Goal: Task Accomplishment & Management: Manage account settings

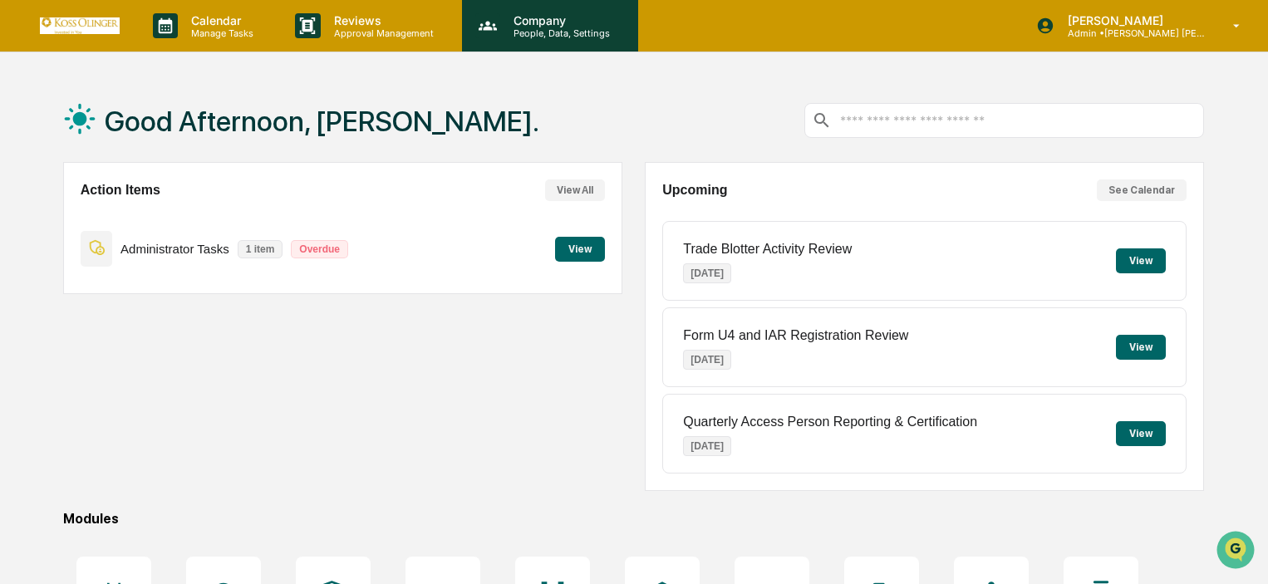
click at [596, 33] on p "People, Data, Settings" at bounding box center [559, 33] width 118 height 12
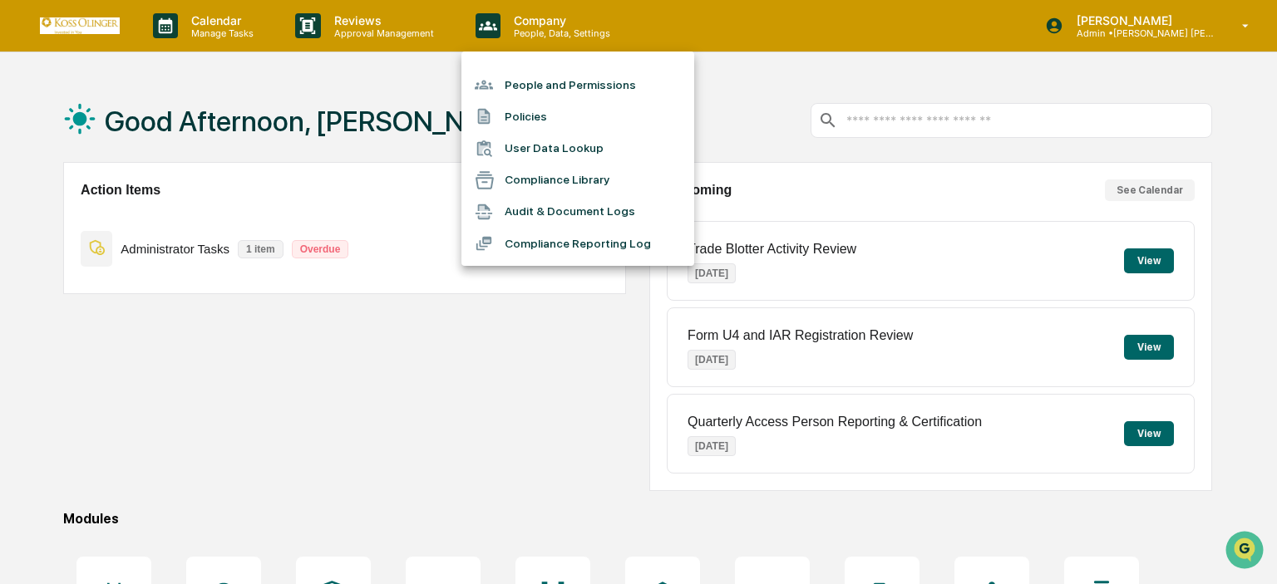
click at [599, 89] on li "People and Permissions" at bounding box center [577, 85] width 233 height 32
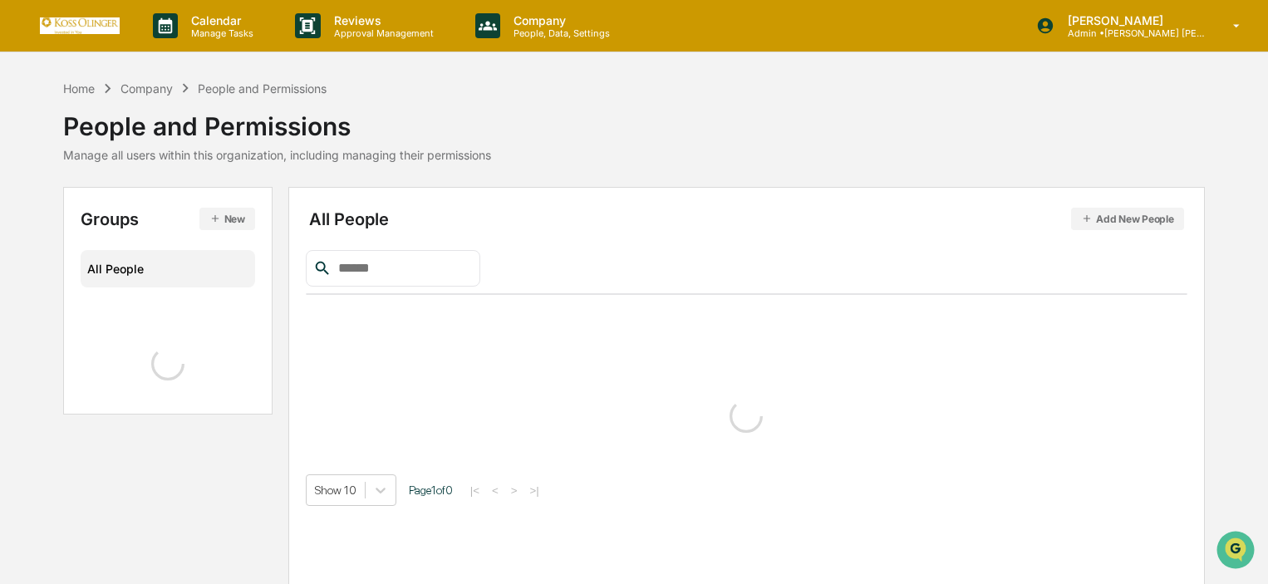
click at [462, 258] on input "text" at bounding box center [402, 269] width 141 height 22
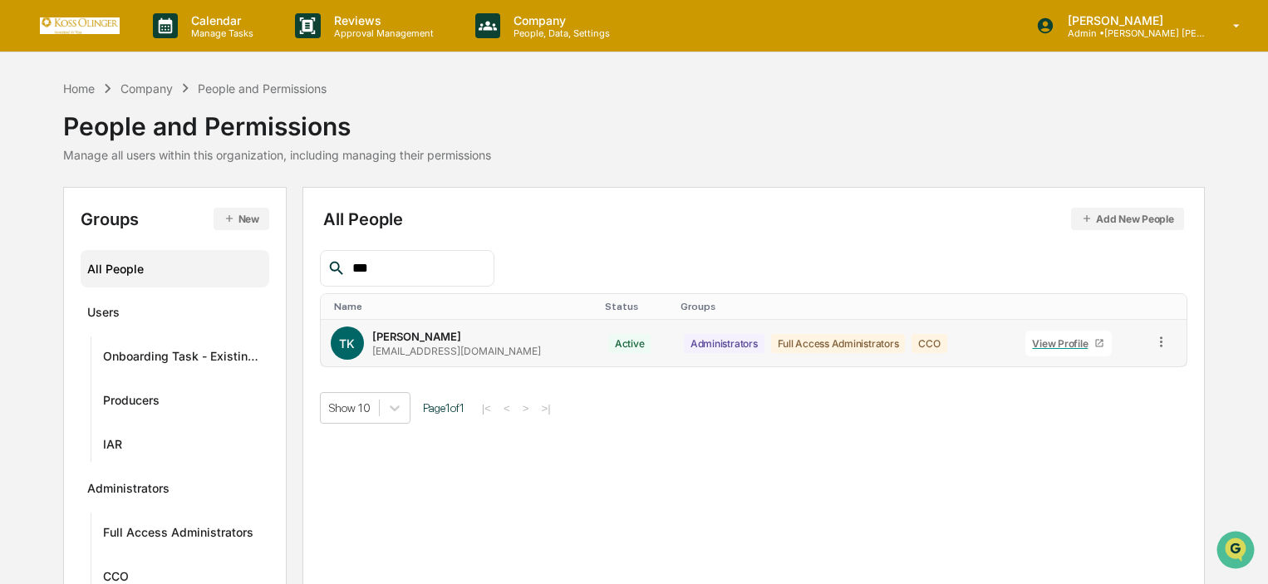
type input "***"
click at [455, 338] on div "[PERSON_NAME] [EMAIL_ADDRESS][DOMAIN_NAME]" at bounding box center [456, 343] width 169 height 27
click at [1032, 342] on div "View Profile" at bounding box center [1063, 343] width 62 height 12
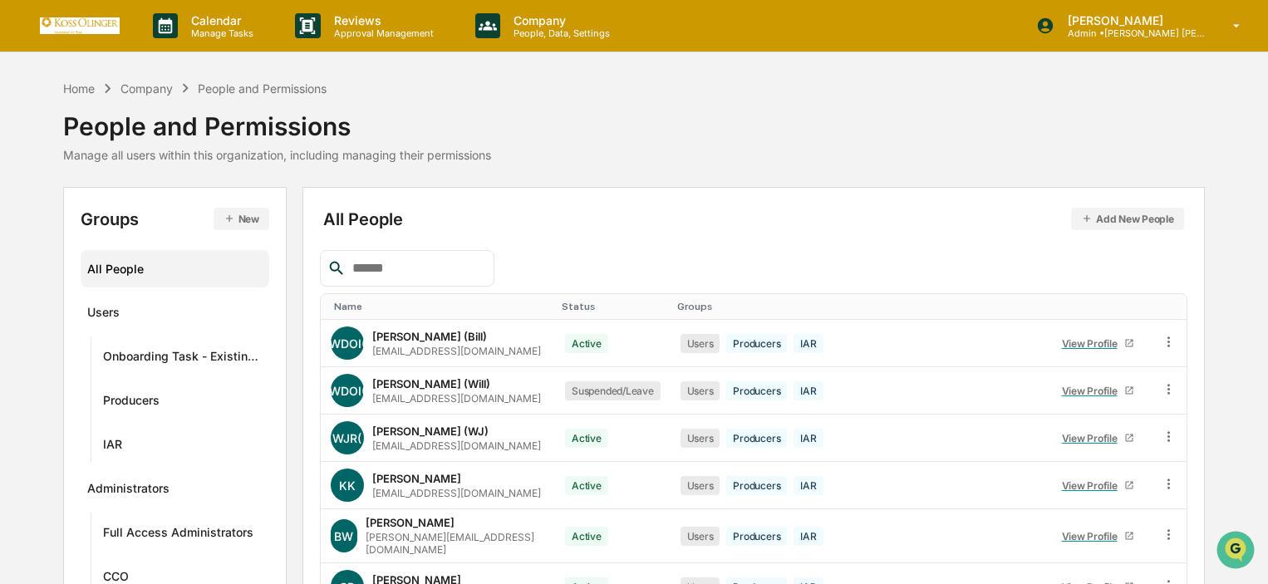
click at [442, 273] on input "text" at bounding box center [416, 269] width 141 height 22
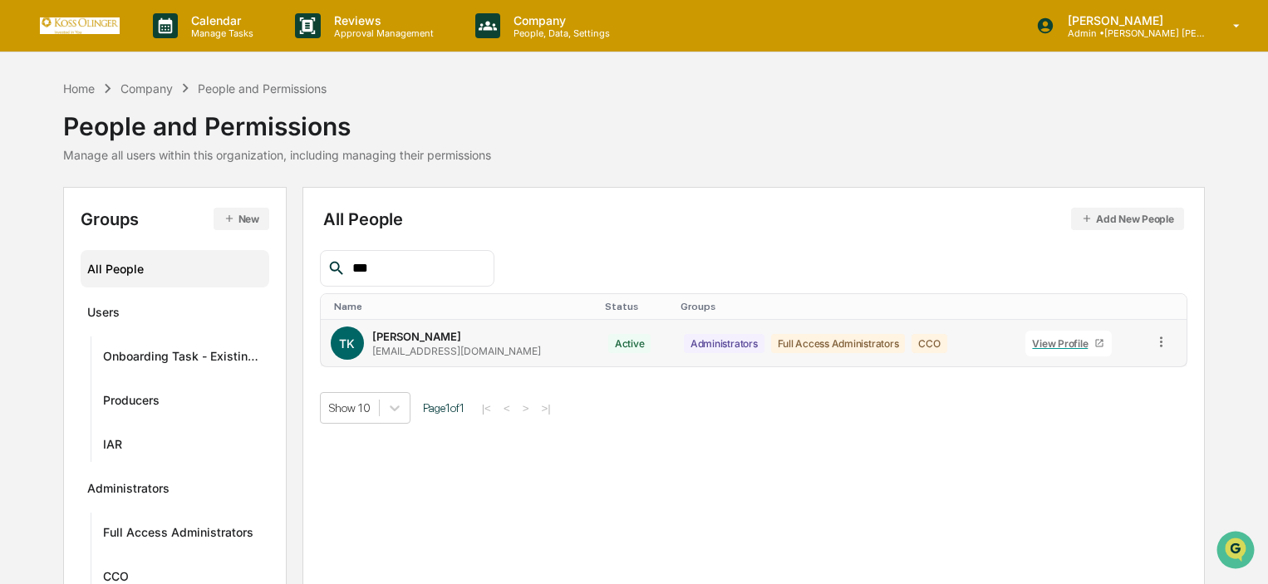
type input "***"
click at [1154, 346] on icon at bounding box center [1162, 342] width 16 height 16
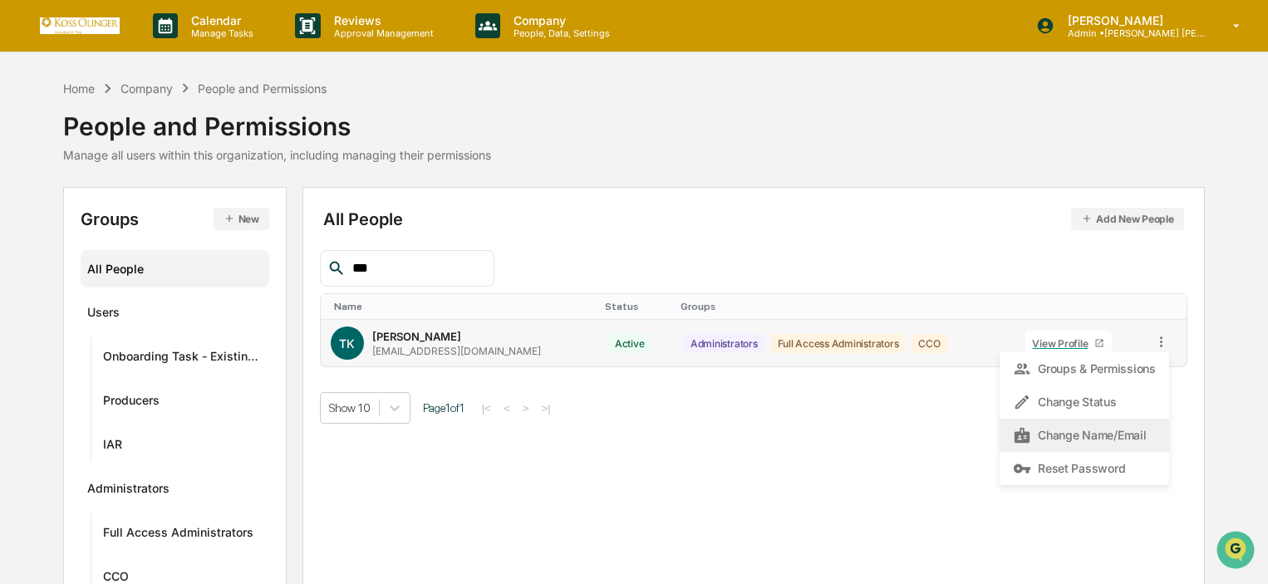
click at [1100, 431] on div "Change Name/Email" at bounding box center [1084, 436] width 143 height 20
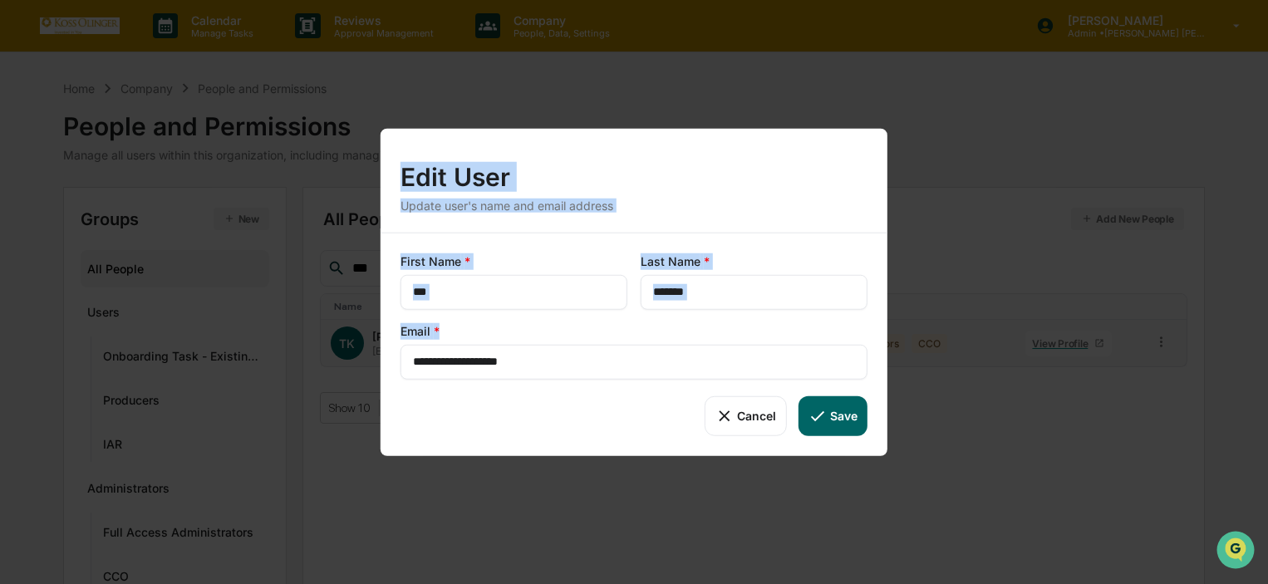
drag, startPoint x: 605, startPoint y: 357, endPoint x: 364, endPoint y: 356, distance: 241.0
click at [364, 356] on div "**********" at bounding box center [634, 292] width 1268 height 584
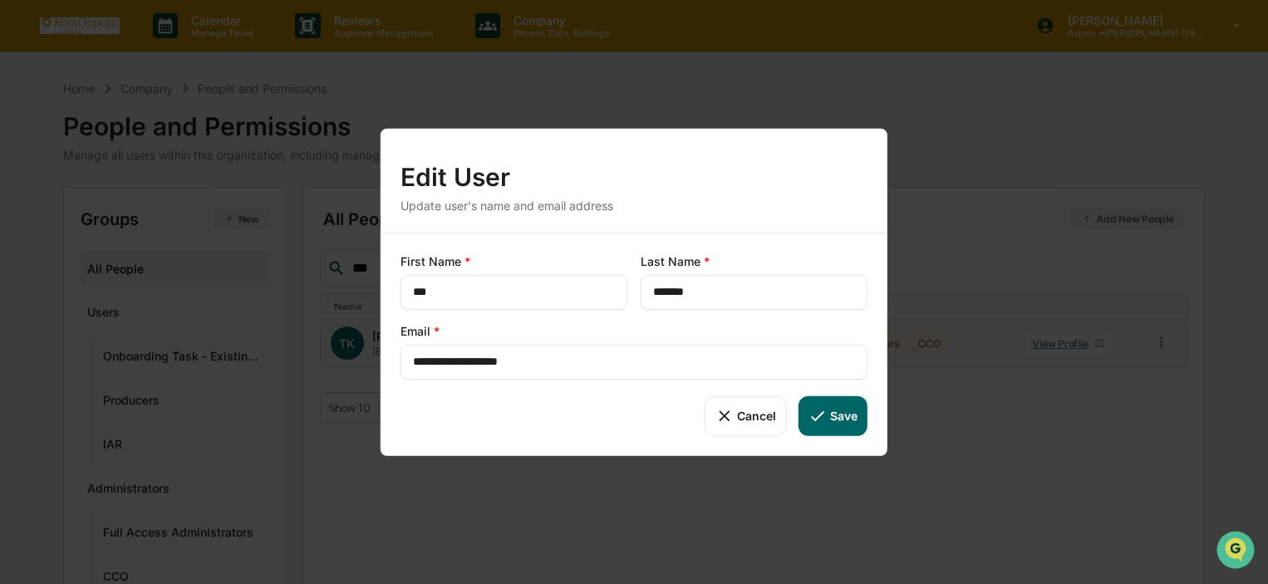
click at [554, 365] on input "**********" at bounding box center [634, 361] width 442 height 17
drag, startPoint x: 554, startPoint y: 365, endPoint x: 397, endPoint y: 356, distance: 157.4
click at [397, 356] on div "**********" at bounding box center [634, 345] width 507 height 224
click at [838, 406] on button "Save" at bounding box center [833, 416] width 69 height 40
type input "**********"
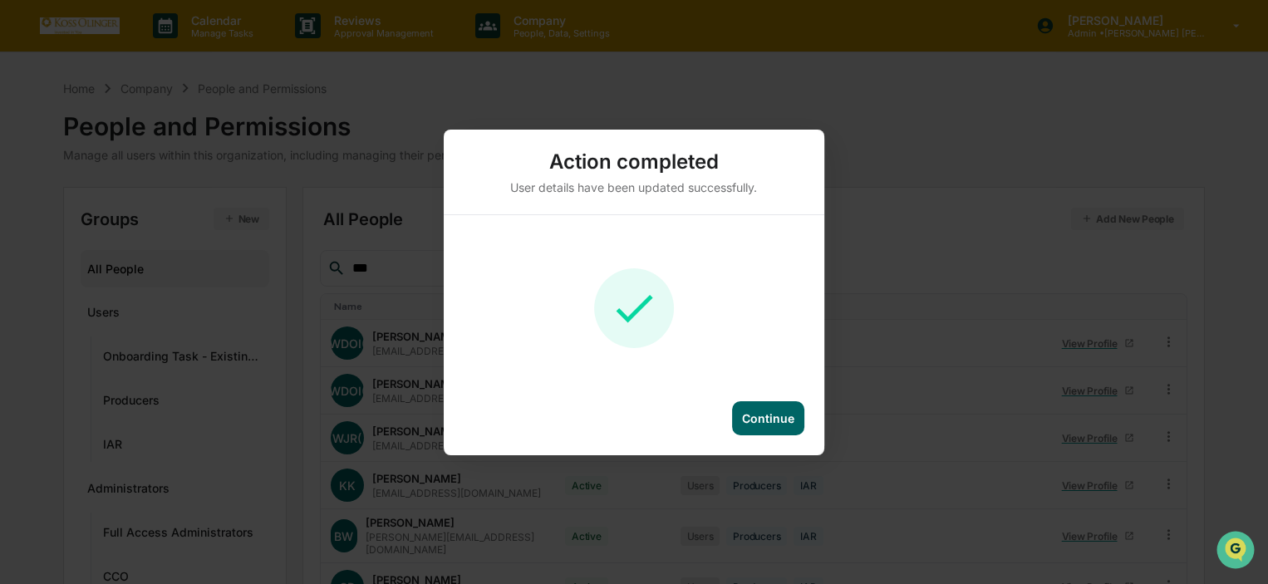
click at [761, 440] on div "Continue" at bounding box center [634, 428] width 381 height 54
click at [752, 408] on div "Continue" at bounding box center [768, 418] width 72 height 34
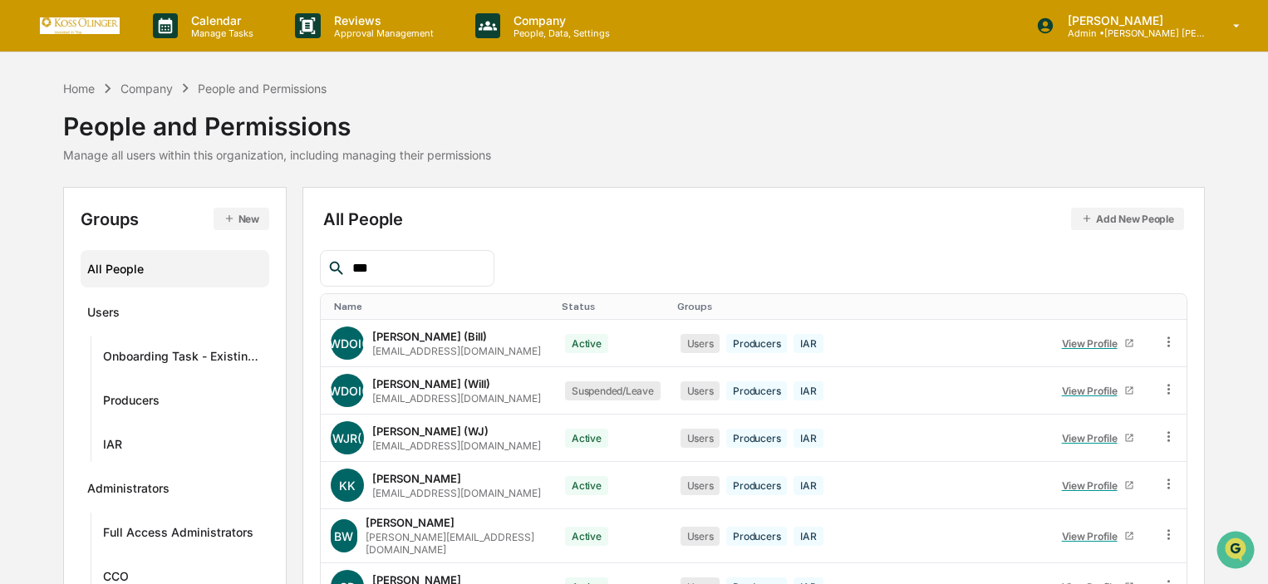
click at [215, 60] on div "Calendar Manage Tasks Reviews Approval Management Company People, Data, Setting…" at bounding box center [634, 453] width 1268 height 907
click at [233, 31] on p "Manage Tasks" at bounding box center [220, 33] width 84 height 12
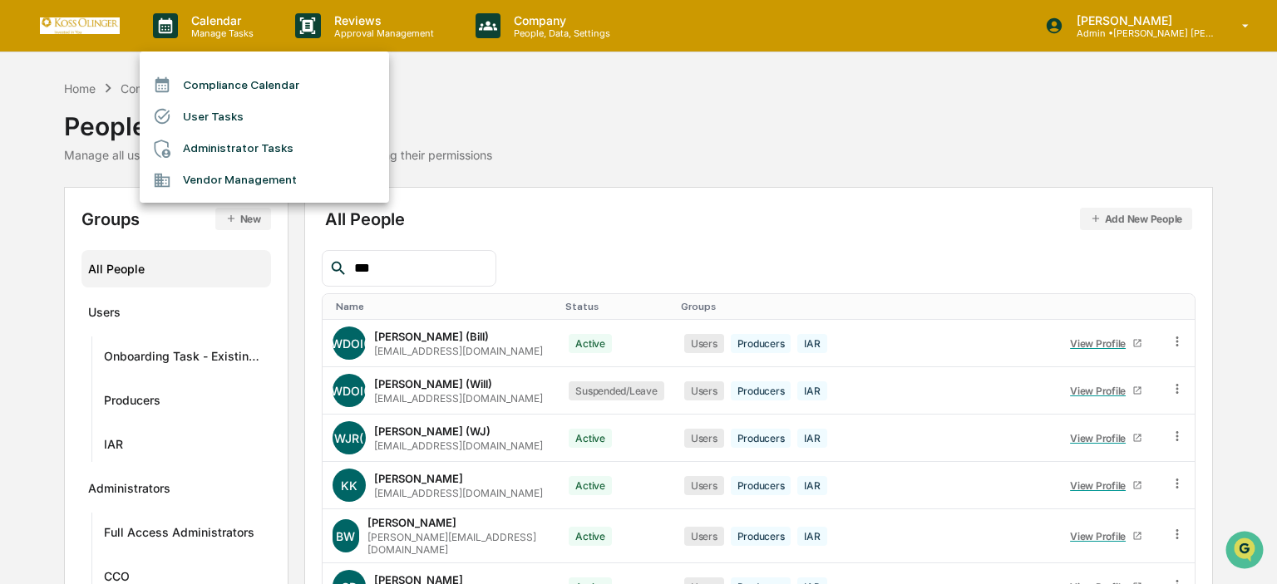
click at [233, 107] on li "User Tasks" at bounding box center [264, 117] width 249 height 32
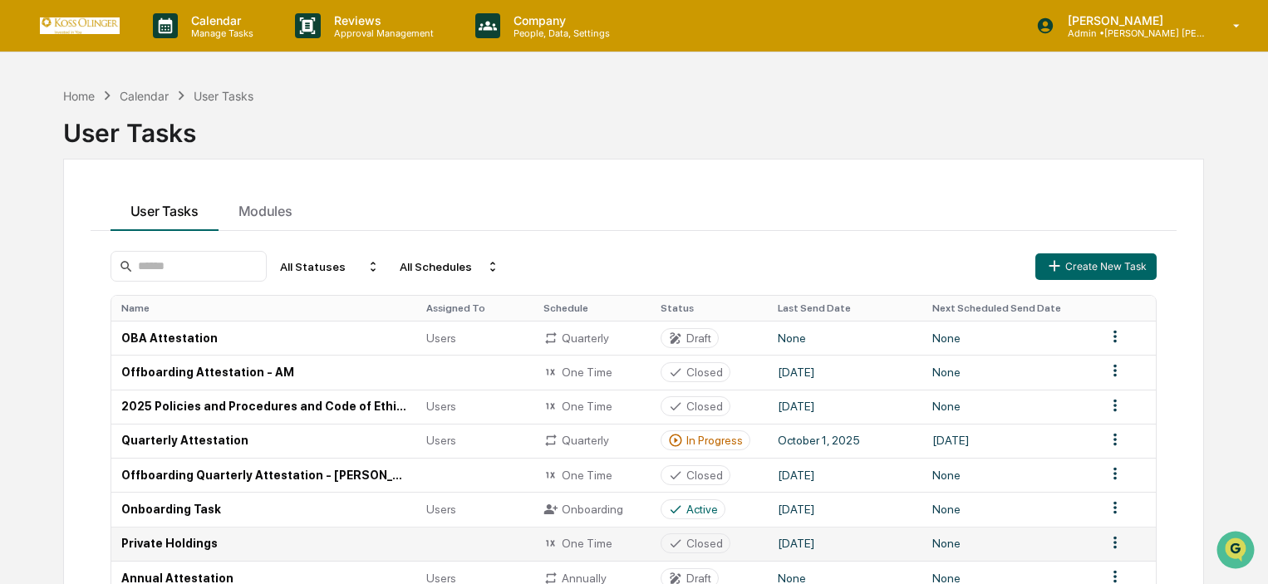
scroll to position [166, 0]
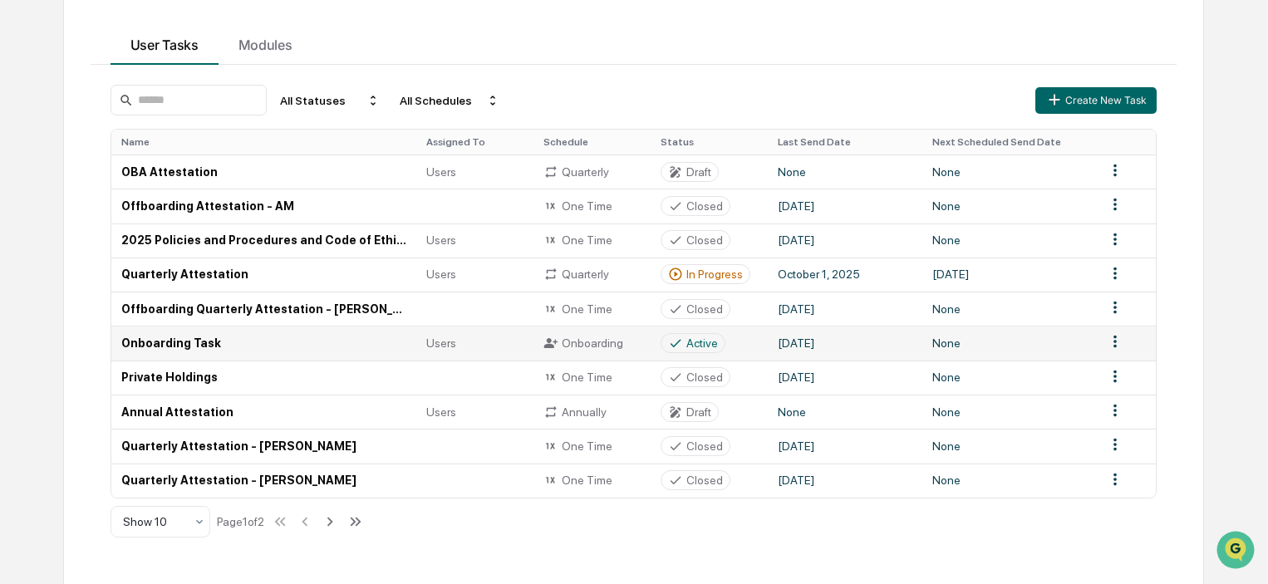
click at [216, 334] on td "Onboarding Task" at bounding box center [264, 343] width 306 height 34
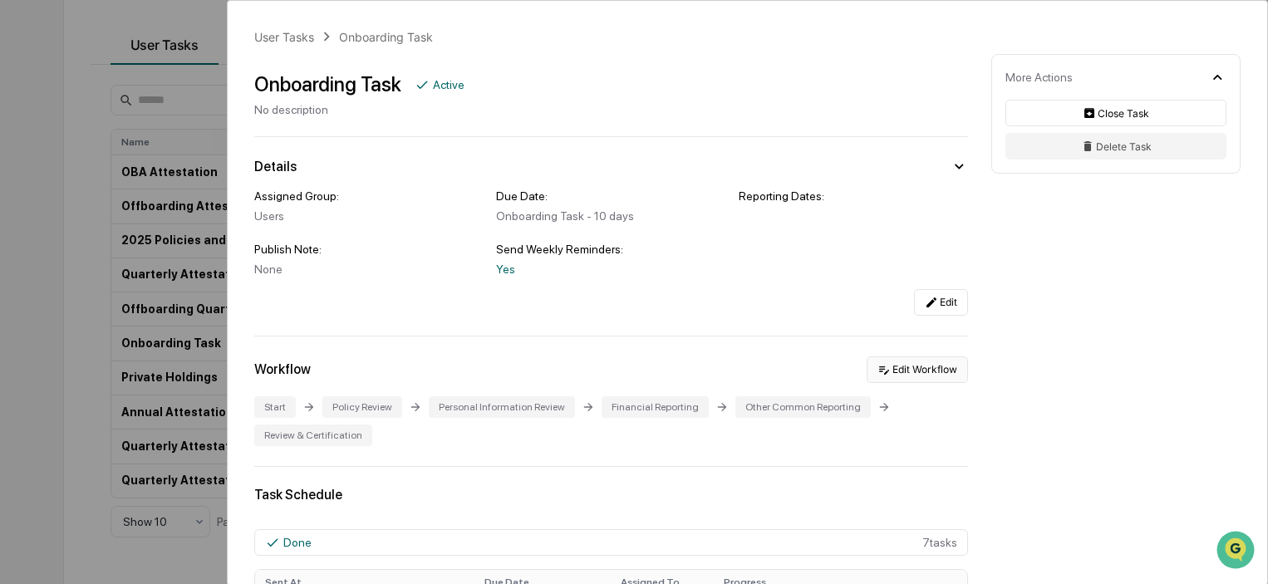
click at [922, 367] on button "Edit Workflow" at bounding box center [917, 370] width 101 height 27
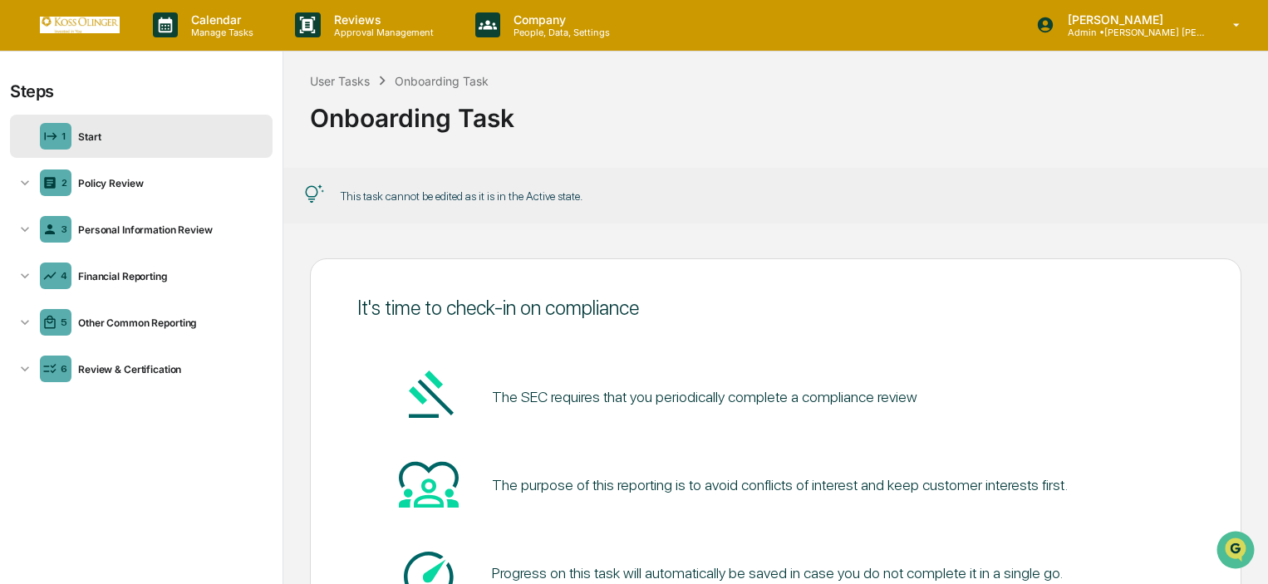
scroll to position [174, 0]
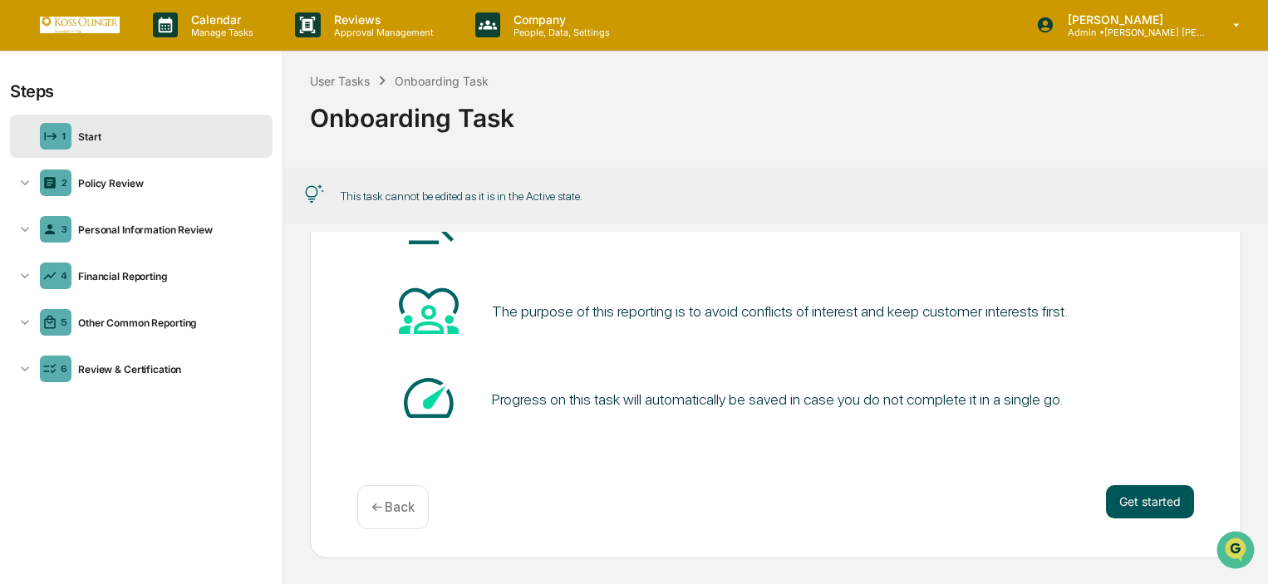
click at [1152, 504] on button "Get started" at bounding box center [1150, 501] width 88 height 33
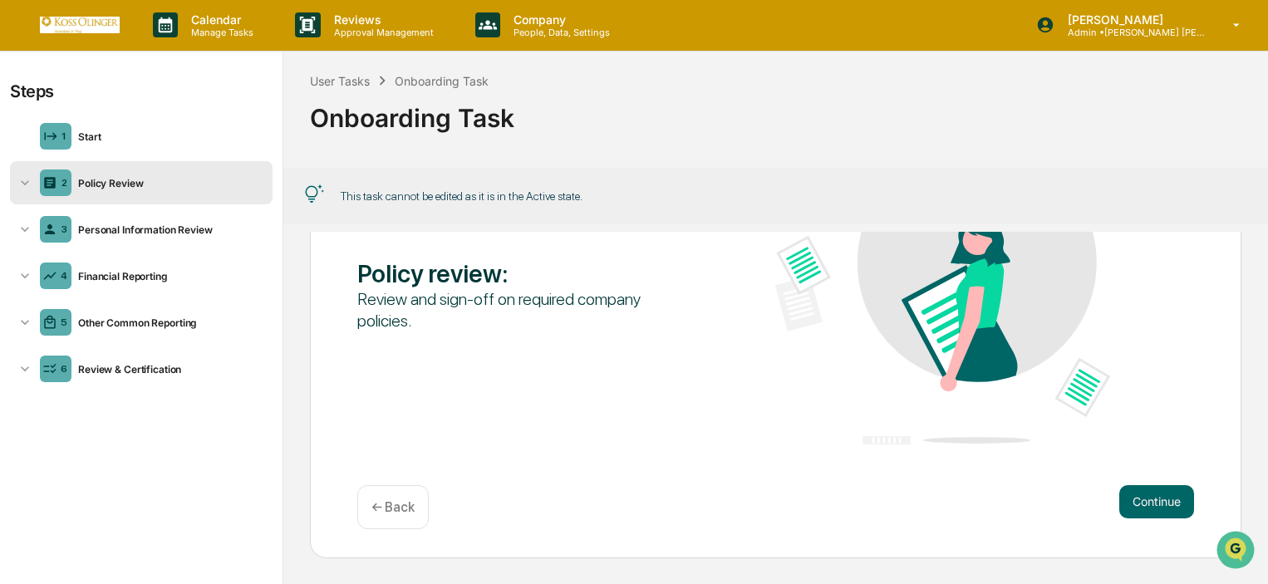
click at [310, 56] on div "User Tasks Onboarding Task Onboarding Task" at bounding box center [775, 106] width 985 height 108
click at [340, 89] on div "User Tasks Onboarding Task" at bounding box center [399, 80] width 179 height 18
click at [332, 80] on div "User Tasks" at bounding box center [340, 81] width 60 height 14
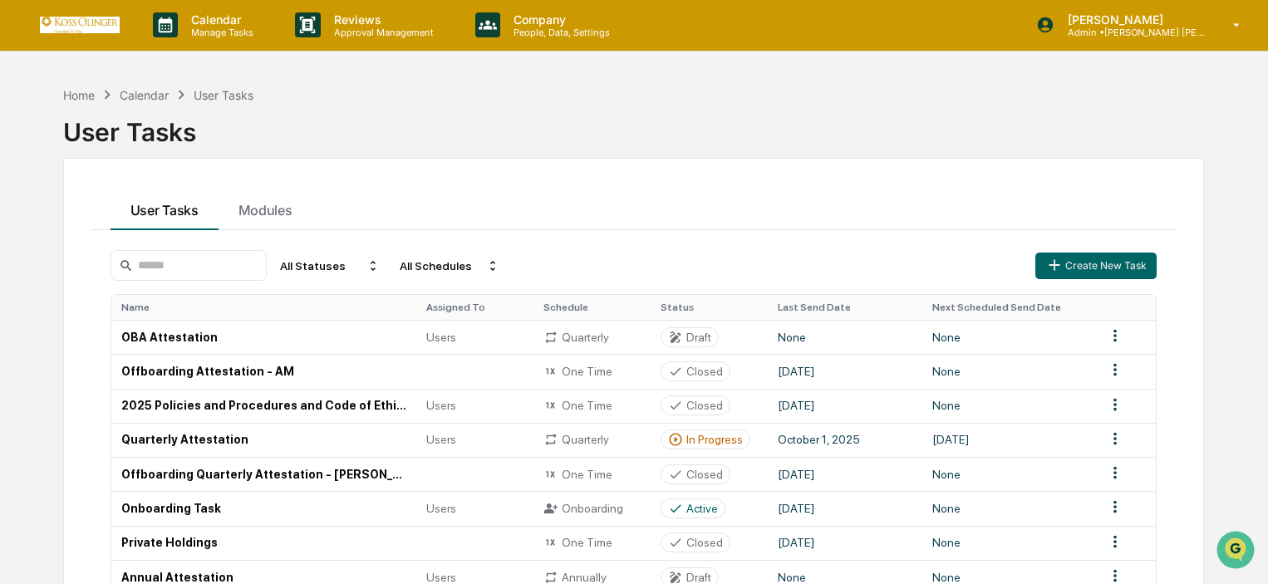
scroll to position [169, 0]
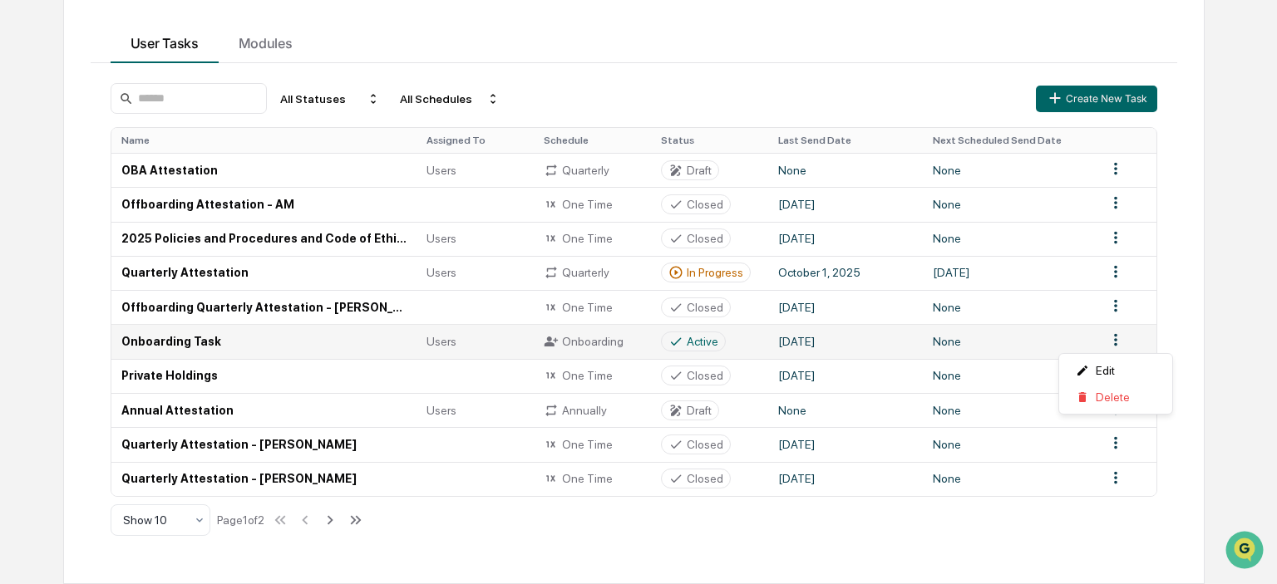
click at [1110, 335] on html "Calendar Manage Tasks Reviews Approval Management Company People, Data, Setting…" at bounding box center [638, 124] width 1277 height 584
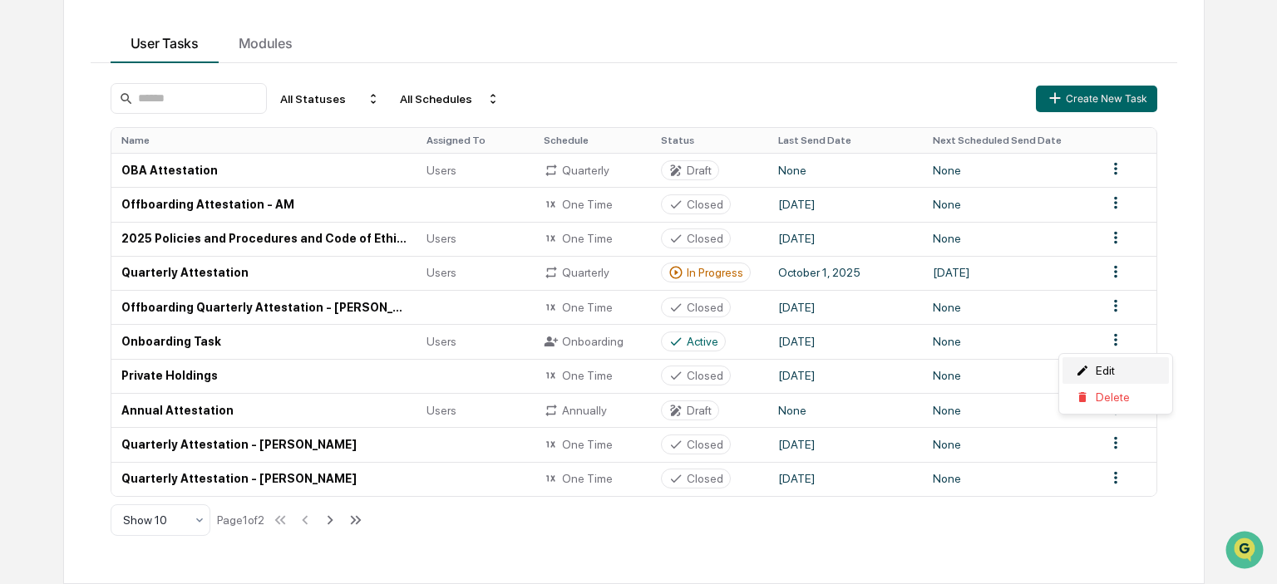
click at [1115, 369] on div "Edit" at bounding box center [1115, 370] width 106 height 27
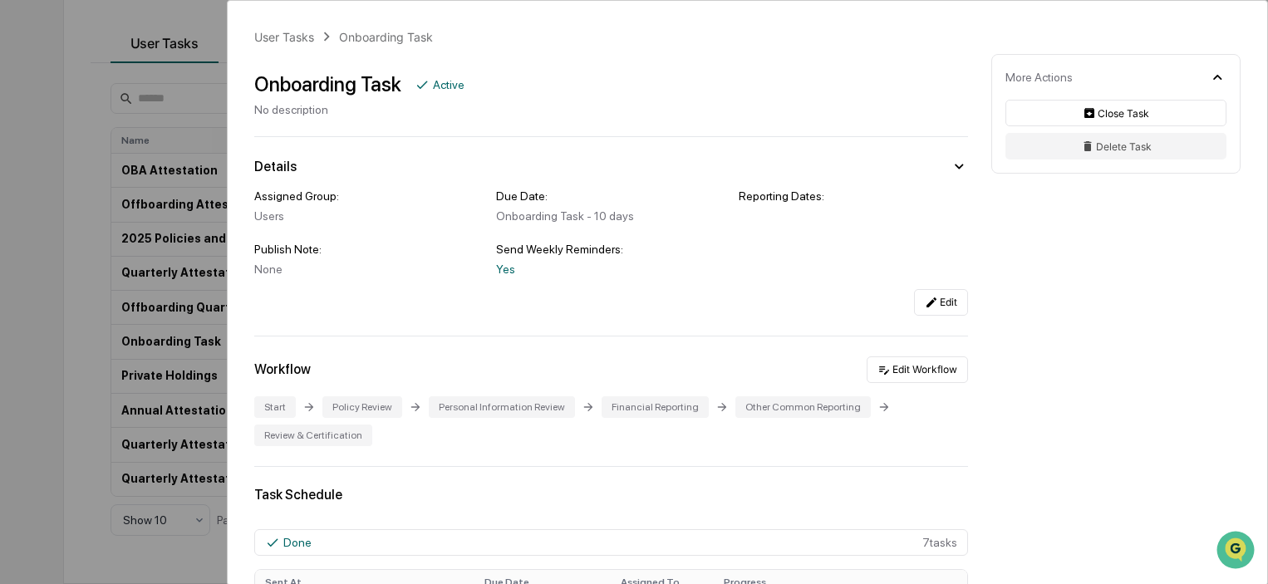
drag, startPoint x: 533, startPoint y: 275, endPoint x: 402, endPoint y: 313, distance: 135.7
click at [402, 313] on div "Edit" at bounding box center [611, 302] width 714 height 27
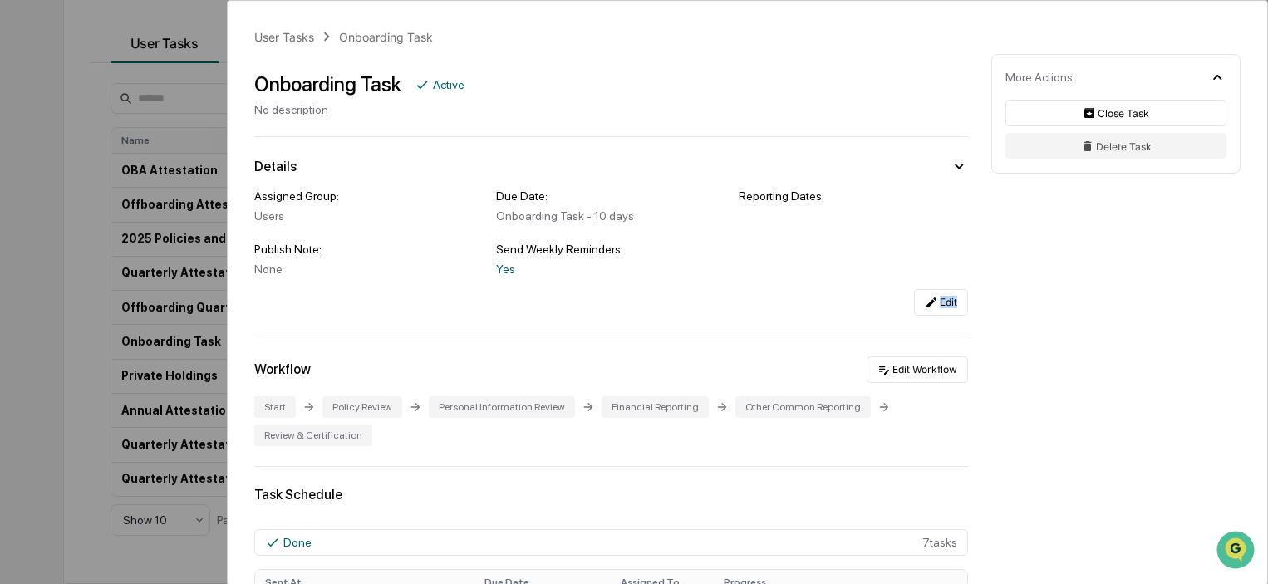
click at [402, 313] on div "Edit" at bounding box center [611, 302] width 714 height 27
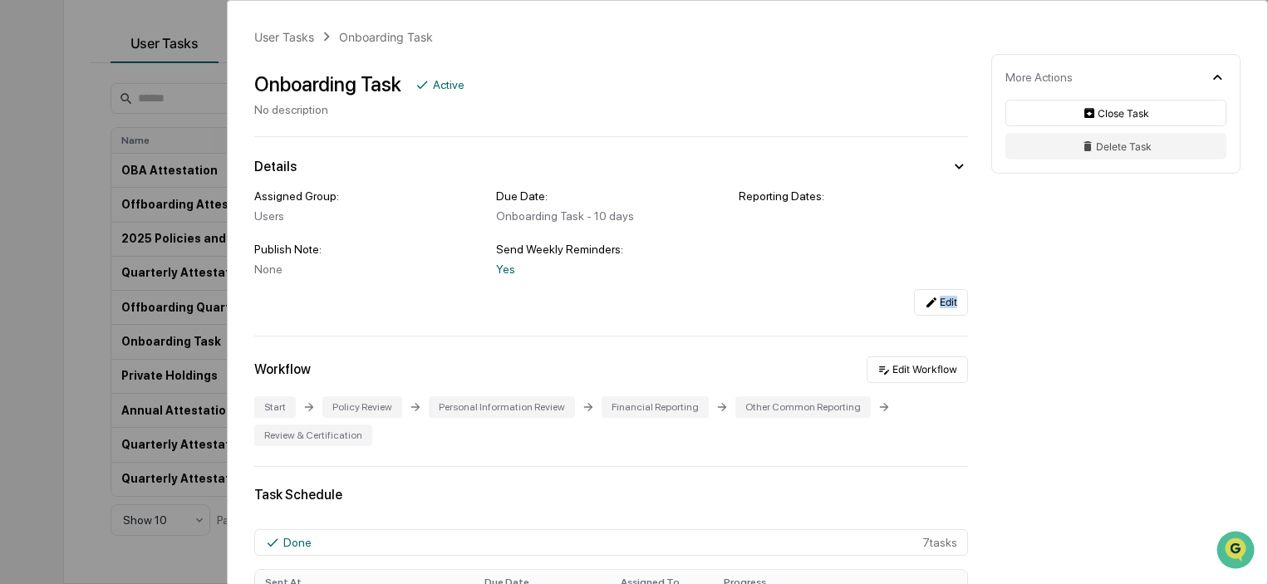
click at [402, 313] on div "Edit" at bounding box center [611, 302] width 714 height 27
click at [84, 344] on div "User Tasks Onboarding Task Onboarding Task Active No description Details Assign…" at bounding box center [634, 292] width 1268 height 584
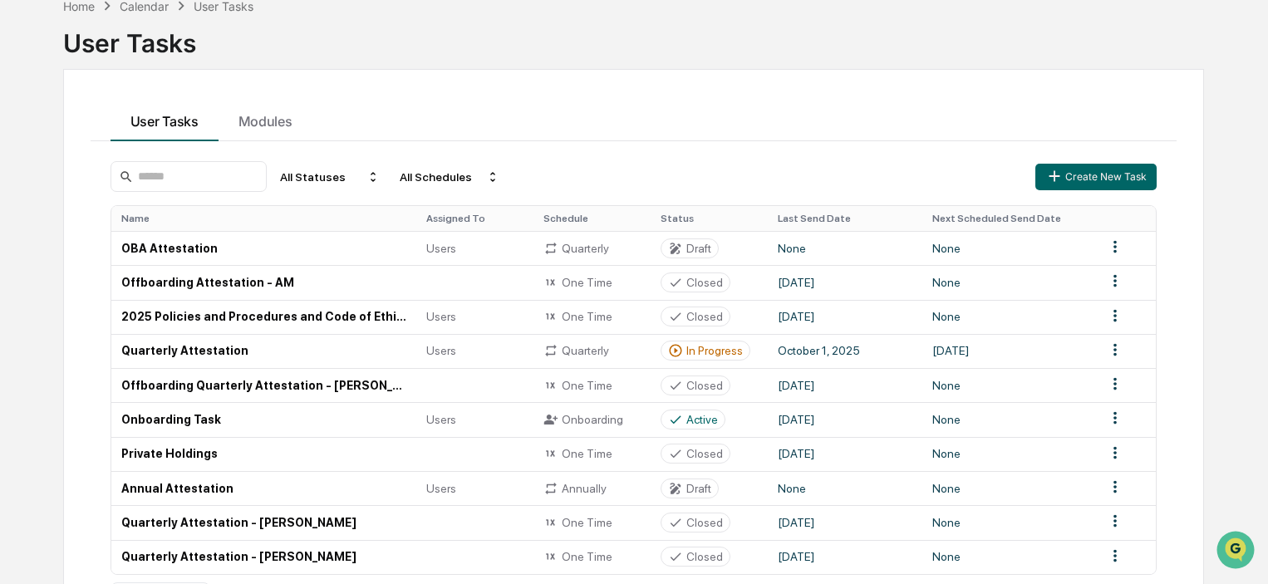
scroll to position [169, 0]
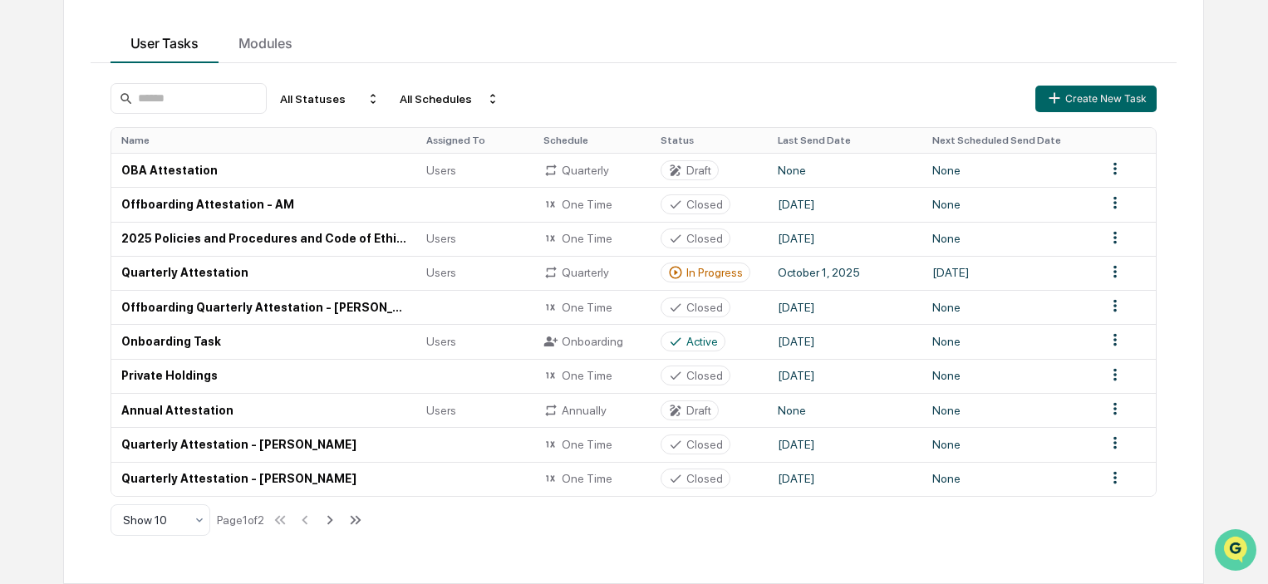
click at [1233, 536] on img "Open customer support" at bounding box center [1236, 550] width 42 height 33
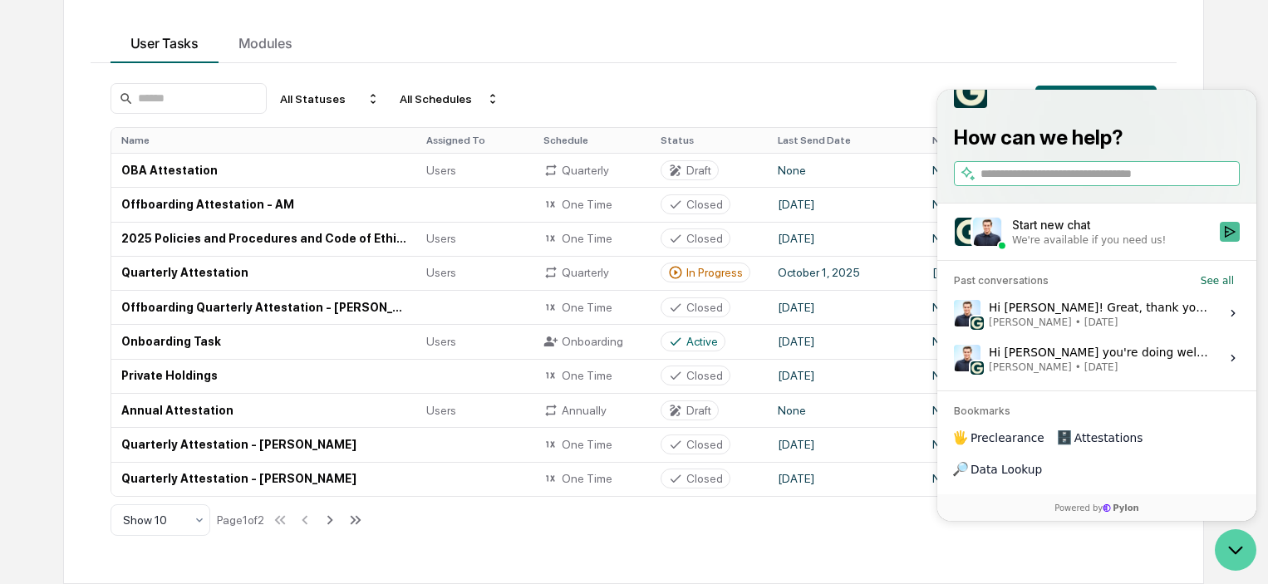
click at [1233, 536] on icon "Open customer support" at bounding box center [1236, 550] width 42 height 42
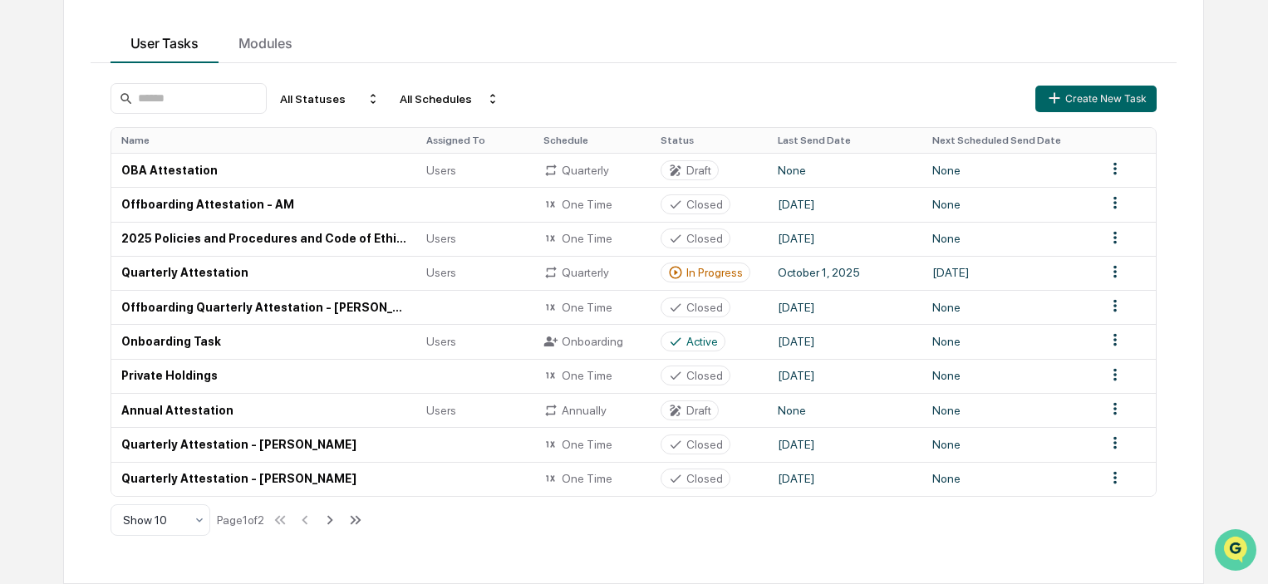
click at [1253, 554] on icon "Open customer support" at bounding box center [1236, 571] width 42 height 42
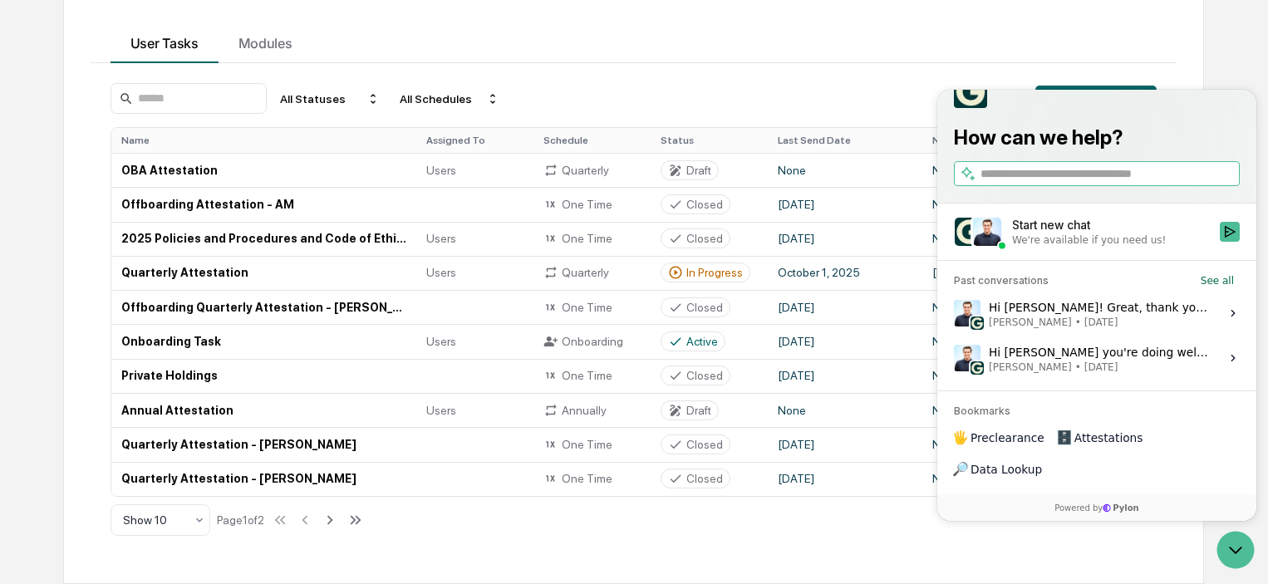
click at [1028, 329] on div "Hi [PERSON_NAME]! Great, thank you for sending this. We'll start working throug…" at bounding box center [1099, 314] width 221 height 32
click at [954, 314] on button "View issue" at bounding box center [953, 313] width 1 height 1
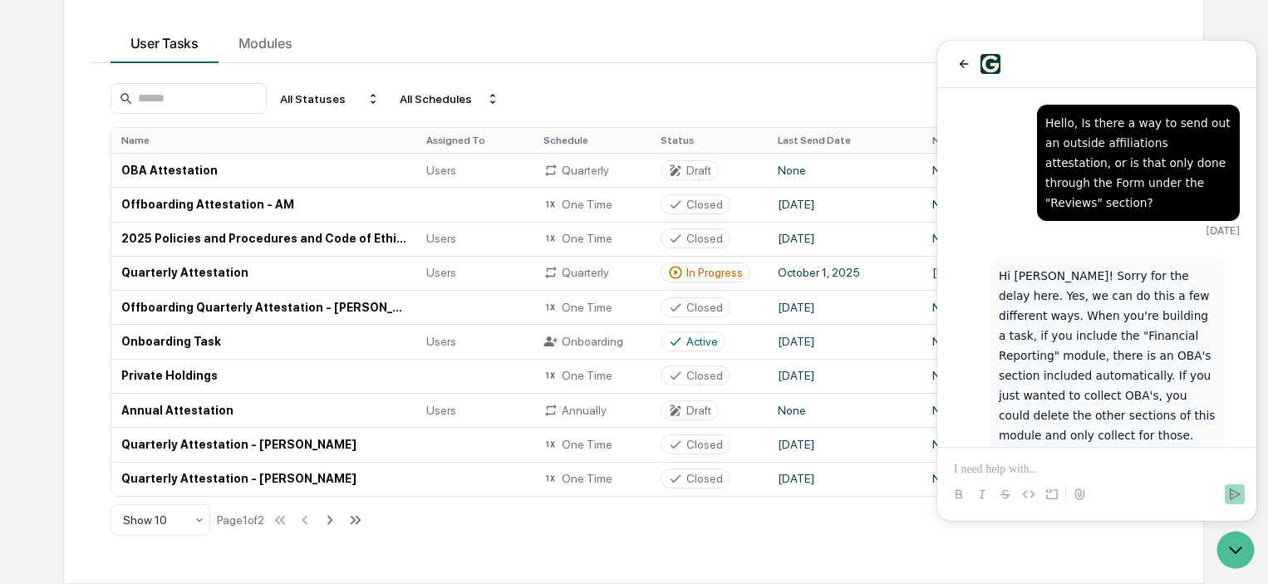
scroll to position [1484, 0]
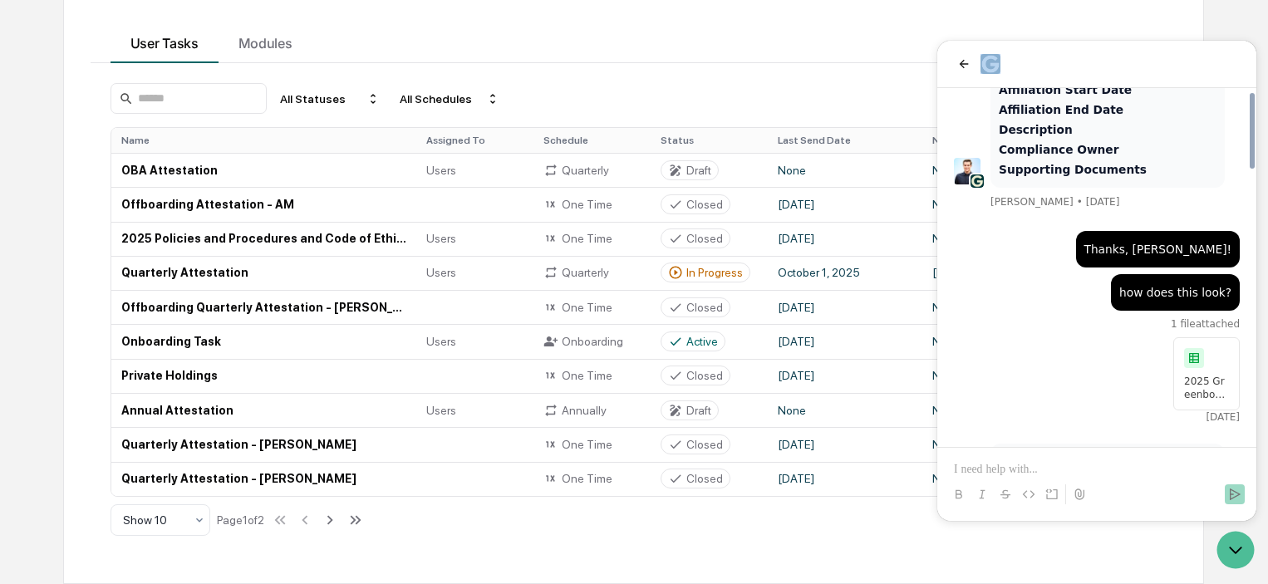
click at [1034, 452] on p "Hi [PERSON_NAME]! Great, thank you for sending this. We'll start working throug…" at bounding box center [1108, 502] width 218 height 100
click at [977, 465] on p at bounding box center [1097, 469] width 286 height 17
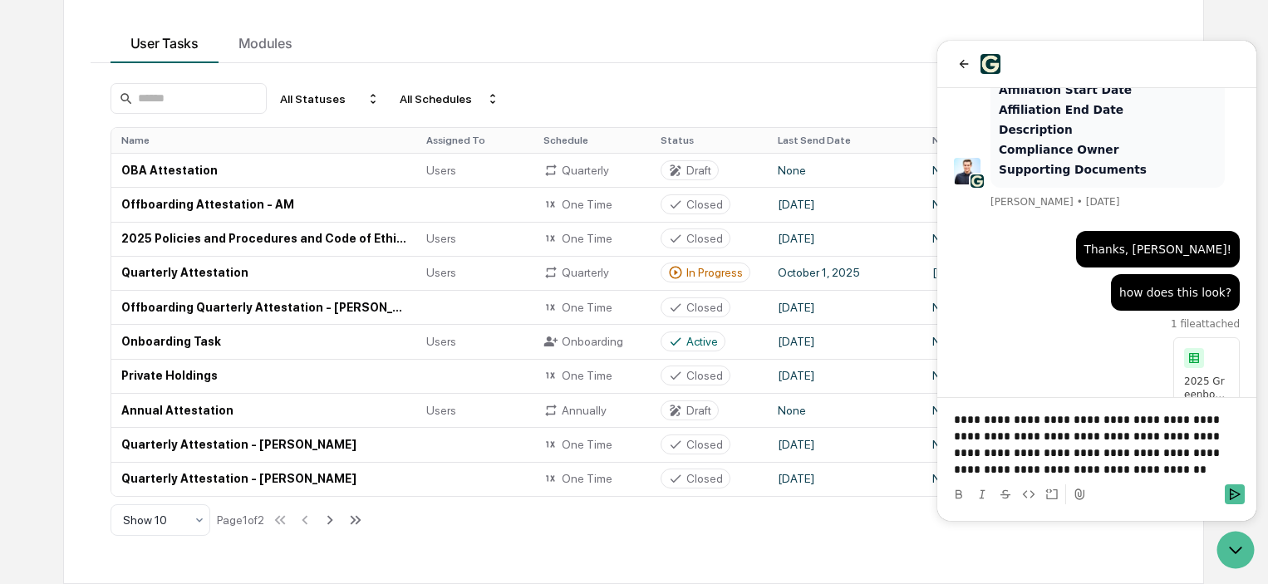
click at [1242, 507] on div at bounding box center [1097, 494] width 306 height 33
click at [1237, 484] on div at bounding box center [1097, 494] width 306 height 33
click at [1236, 491] on icon "Send" at bounding box center [1234, 494] width 13 height 13
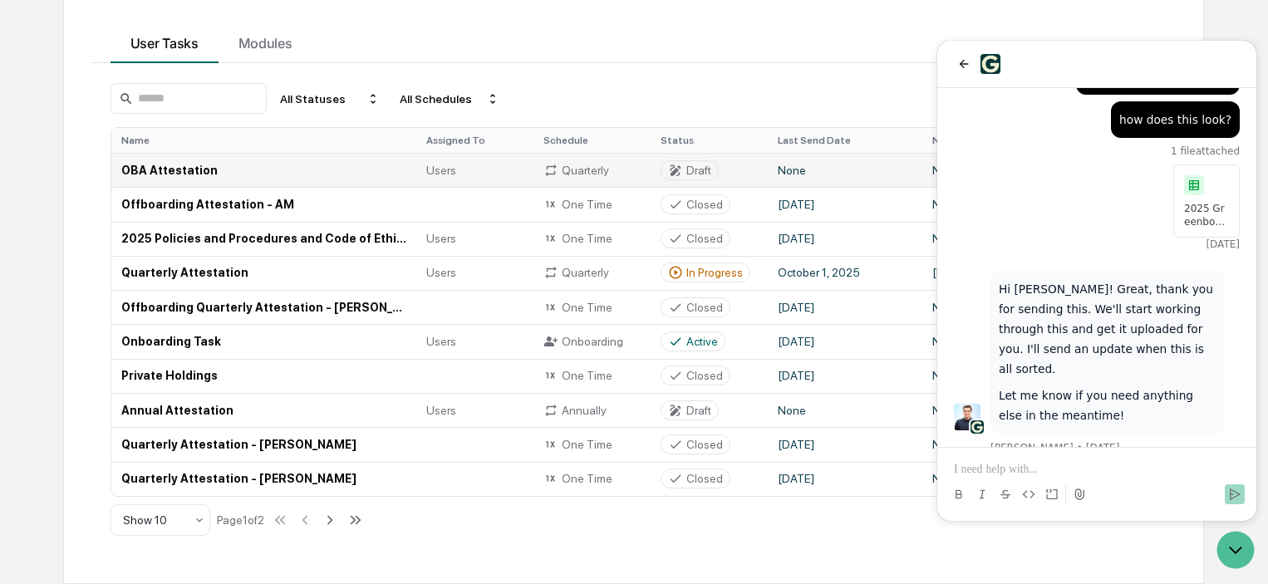
scroll to position [0, 0]
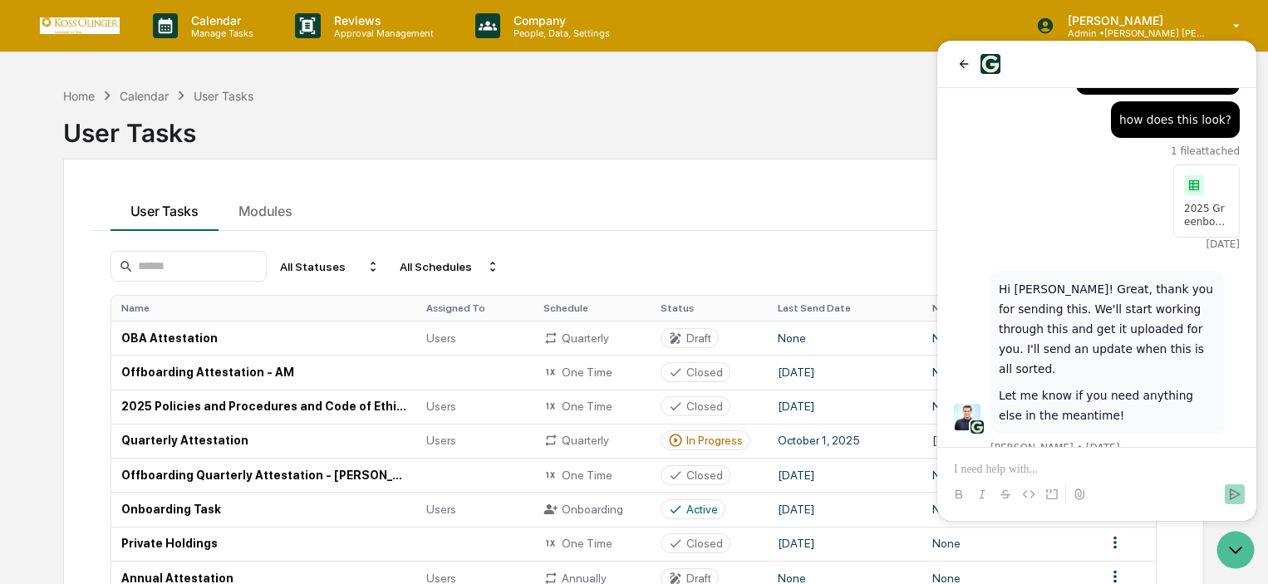
click at [88, 86] on div "Home Calendar User Tasks" at bounding box center [158, 95] width 191 height 18
click at [87, 93] on div "Home" at bounding box center [79, 96] width 32 height 14
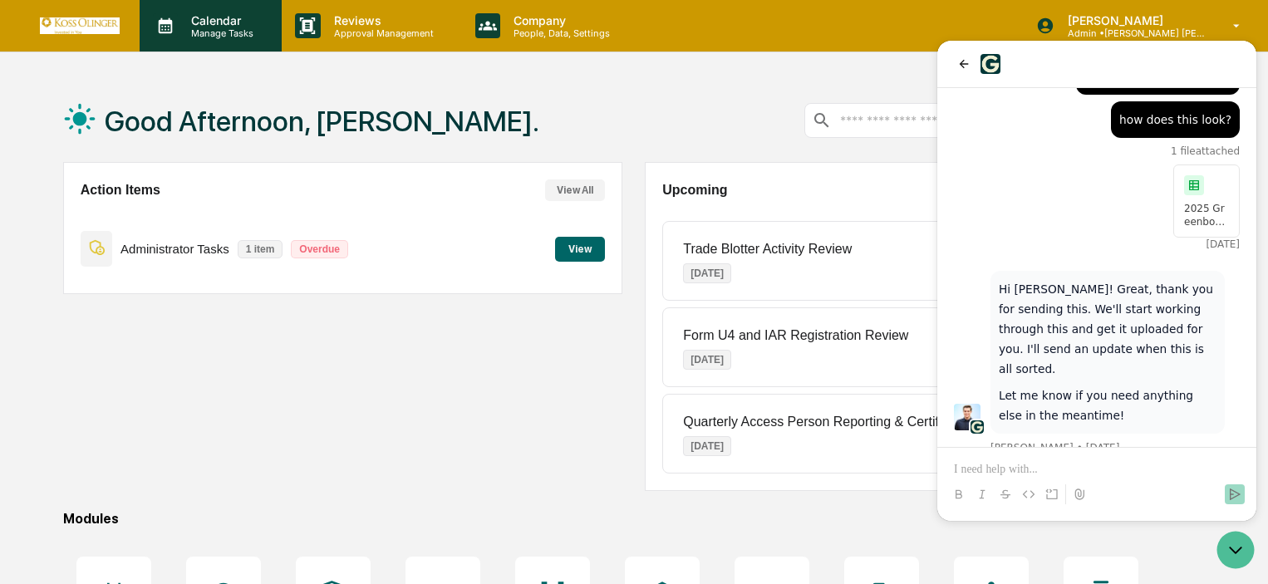
click at [213, 42] on div "Calendar Manage Tasks" at bounding box center [211, 26] width 142 height 52
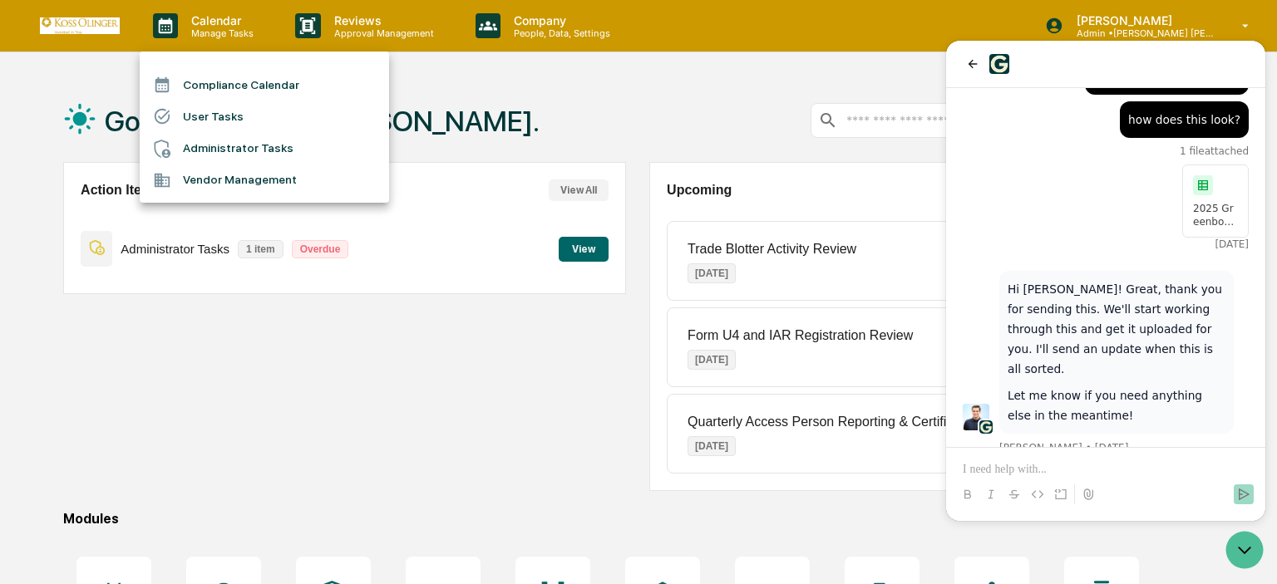
click at [382, 312] on div at bounding box center [638, 292] width 1277 height 584
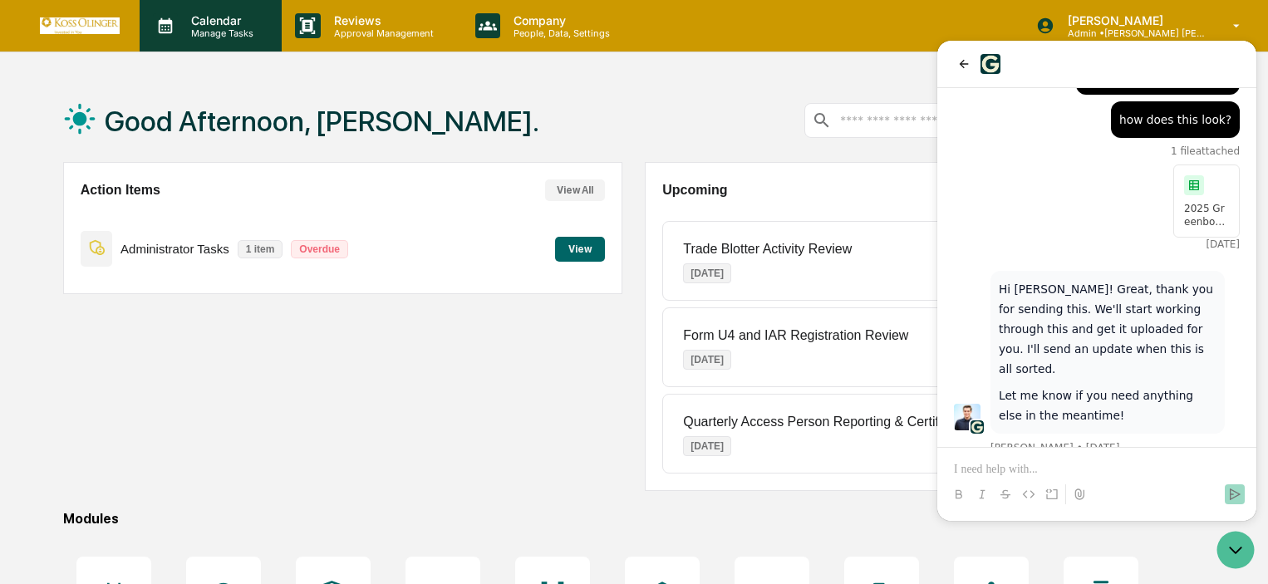
click at [226, 45] on div "Calendar Manage Tasks" at bounding box center [211, 26] width 142 height 52
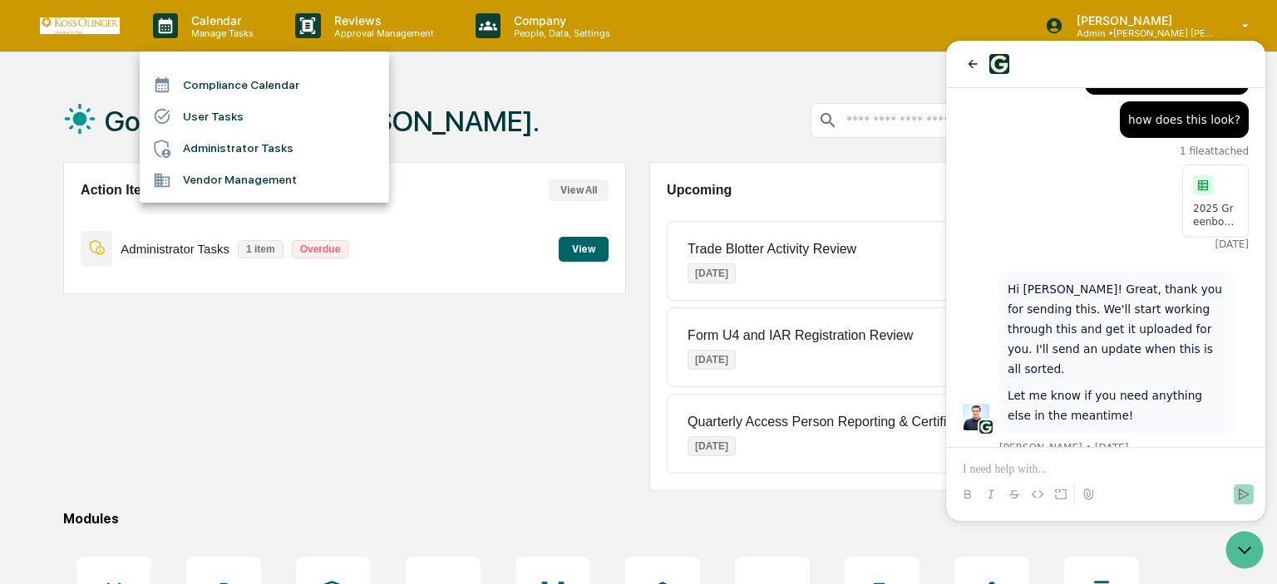
click at [229, 124] on li "User Tasks" at bounding box center [264, 117] width 249 height 32
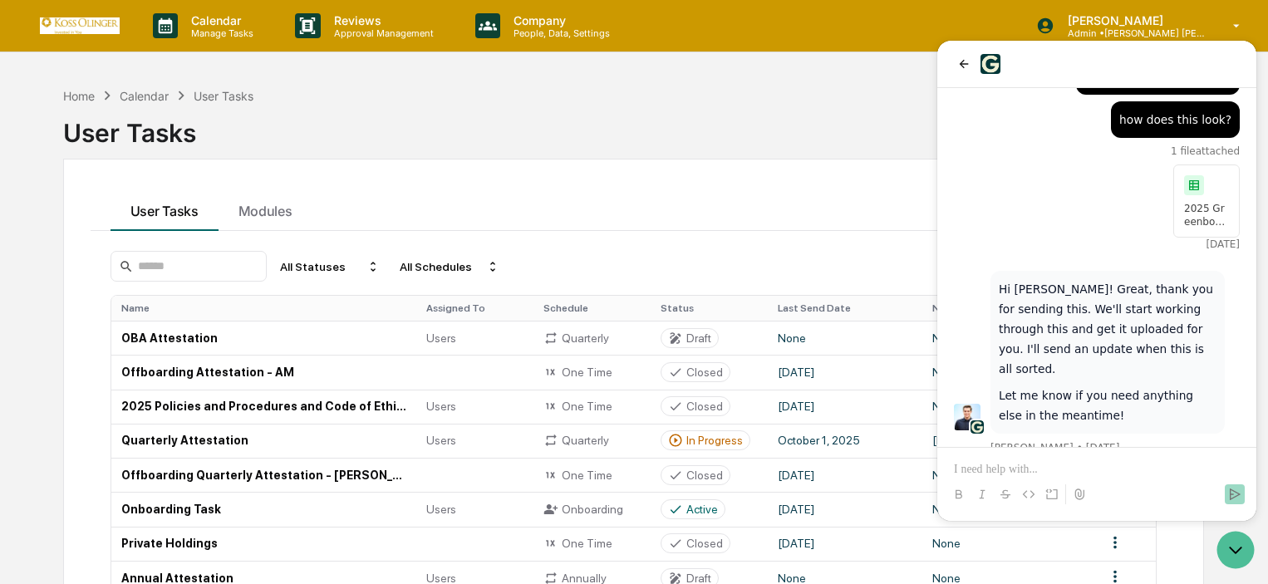
click at [618, 199] on div "User Tasks Modules" at bounding box center [634, 208] width 1086 height 45
click at [1252, 527] on div "Home Calendar User Tasks User Tasks User Tasks Modules All Statuses All Schedul…" at bounding box center [634, 415] width 1268 height 673
click at [1238, 556] on icon "Open customer support" at bounding box center [1236, 550] width 42 height 42
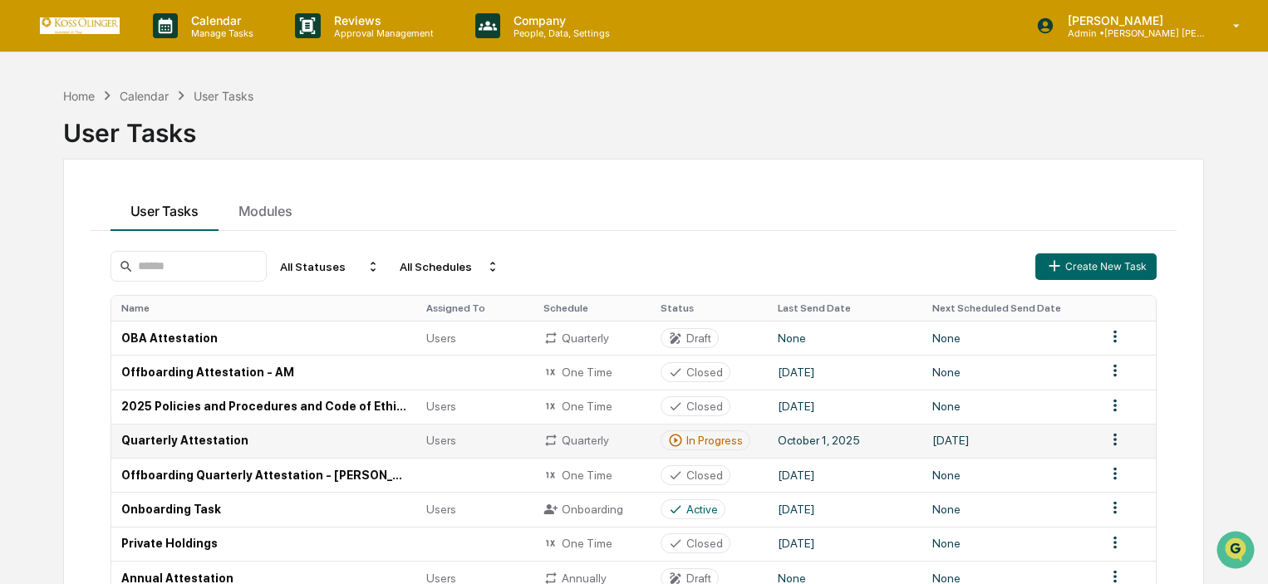
click at [834, 438] on td "October 1, 2025" at bounding box center [845, 441] width 155 height 34
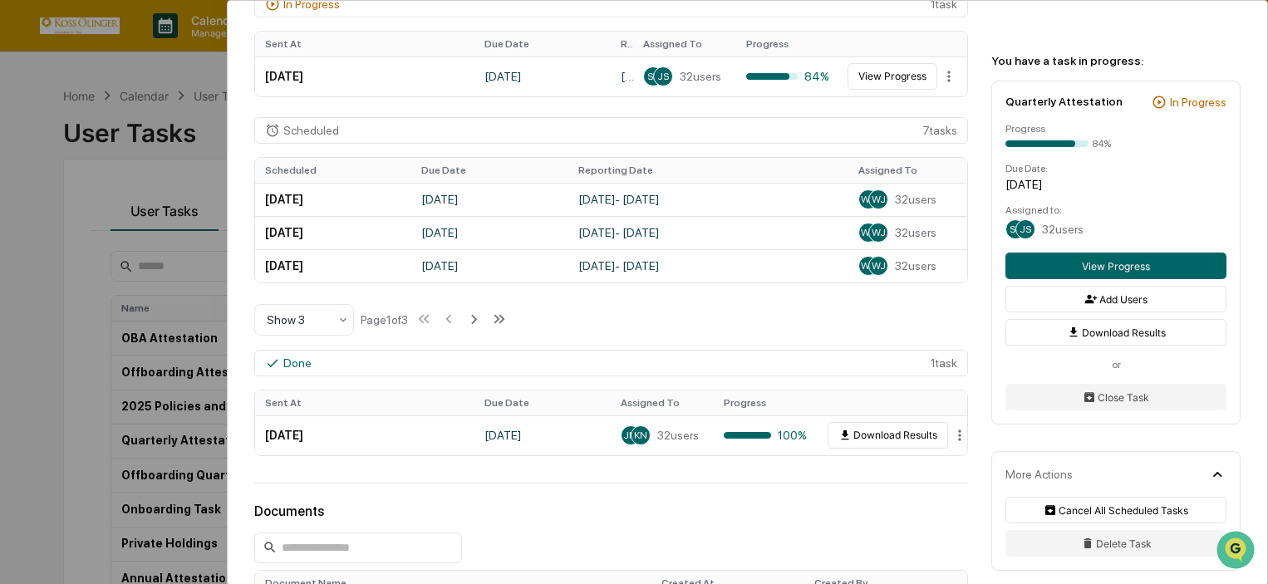
scroll to position [249, 0]
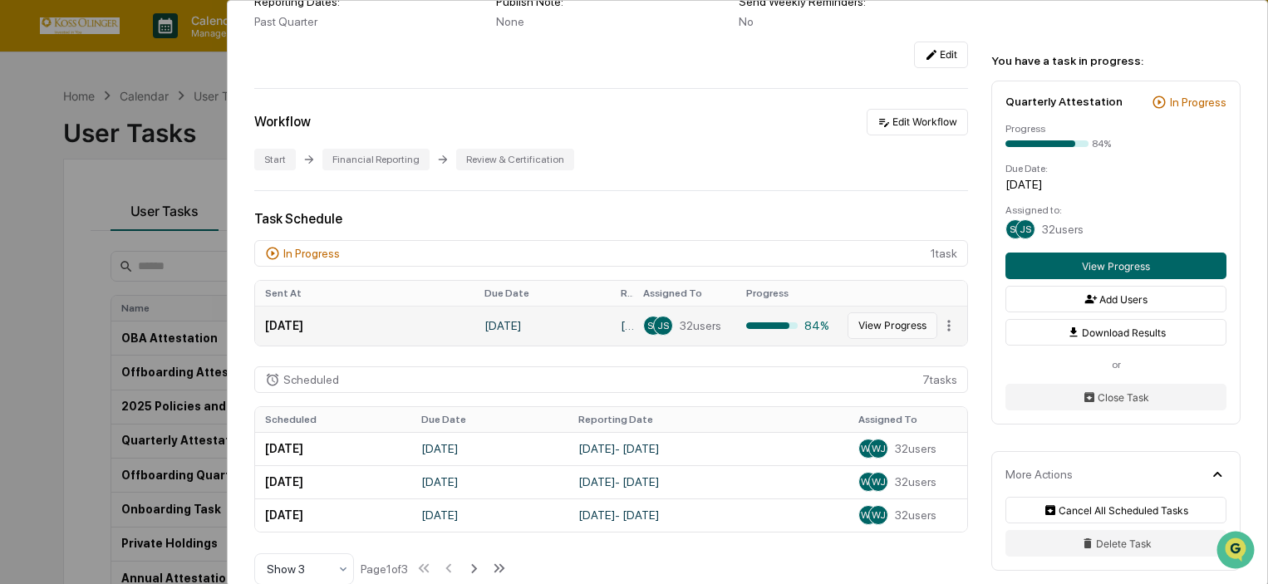
click at [861, 329] on button "View Progress" at bounding box center [893, 326] width 90 height 27
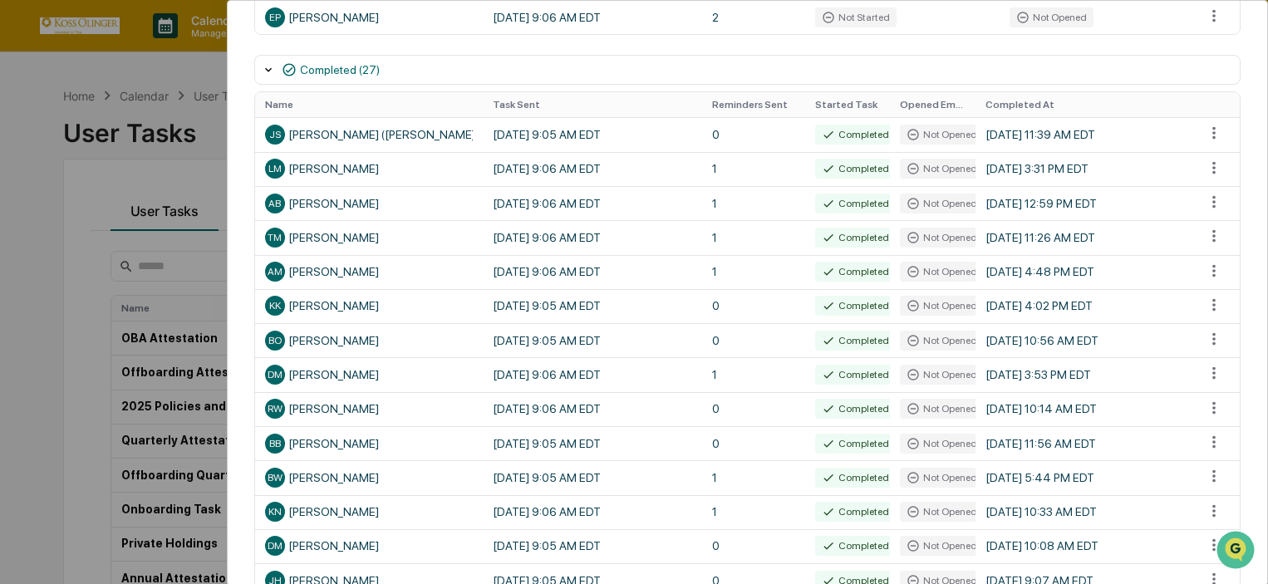
scroll to position [665, 0]
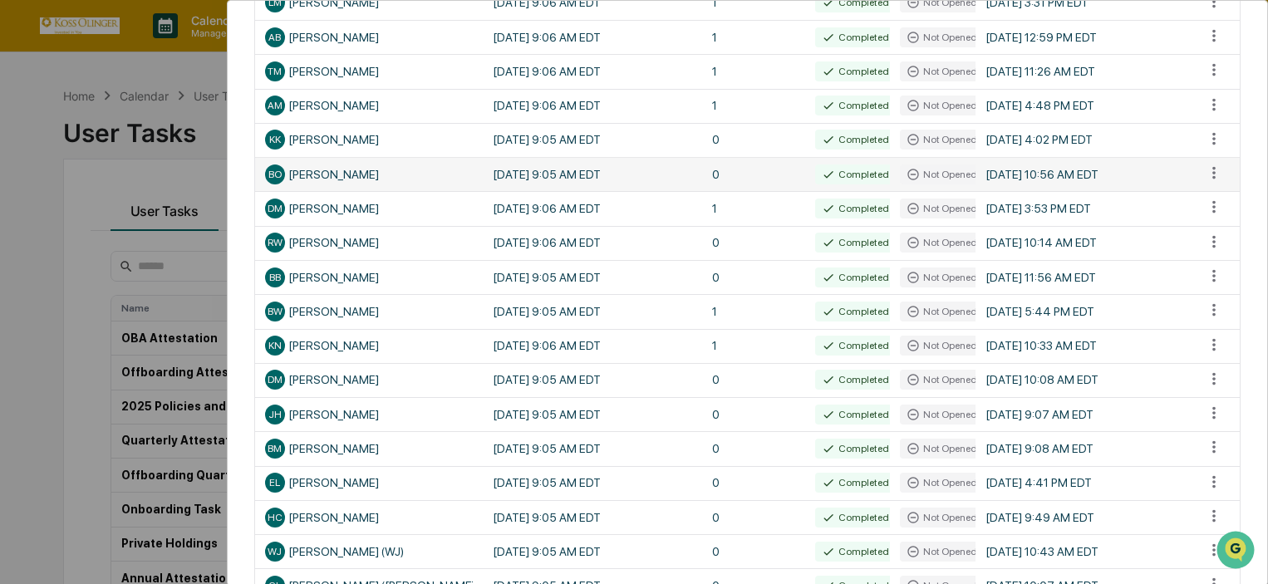
click at [875, 172] on div "Completed" at bounding box center [855, 175] width 81 height 20
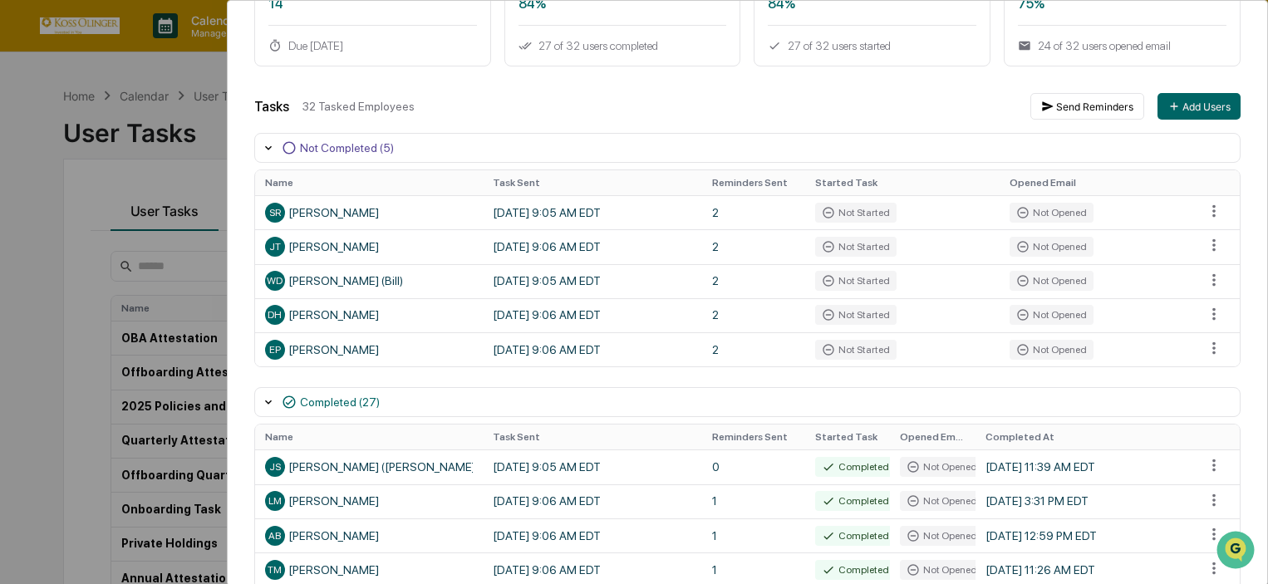
scroll to position [83, 0]
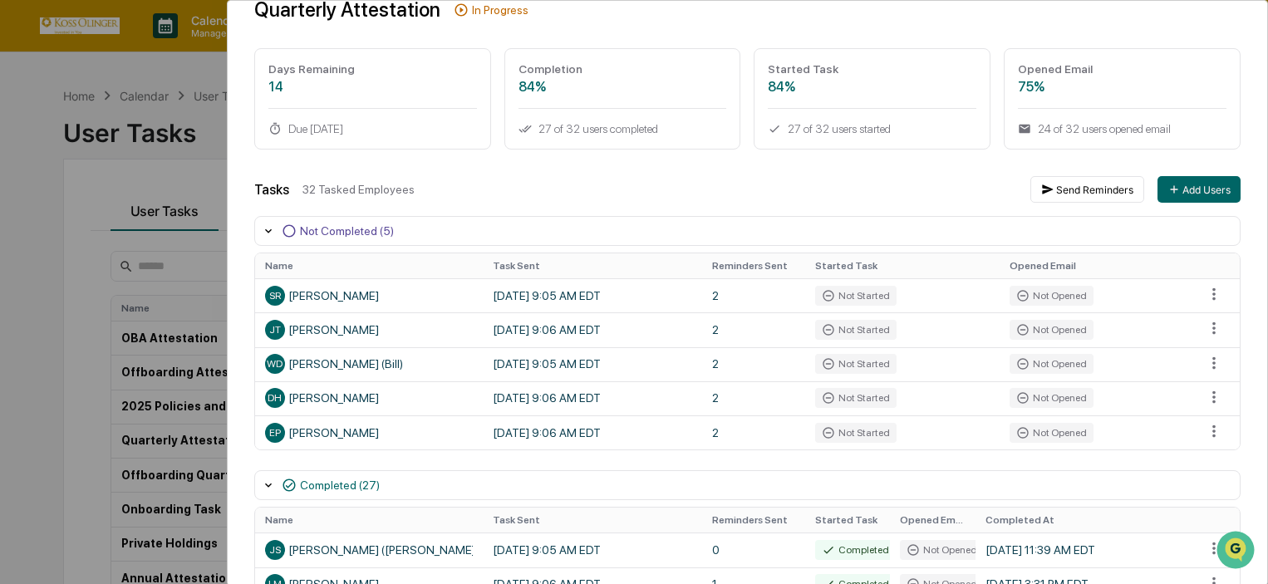
click at [80, 222] on div "User Tasks Quarterly Attestation Task Details Quarterly Attestation In Progress…" at bounding box center [634, 292] width 1268 height 584
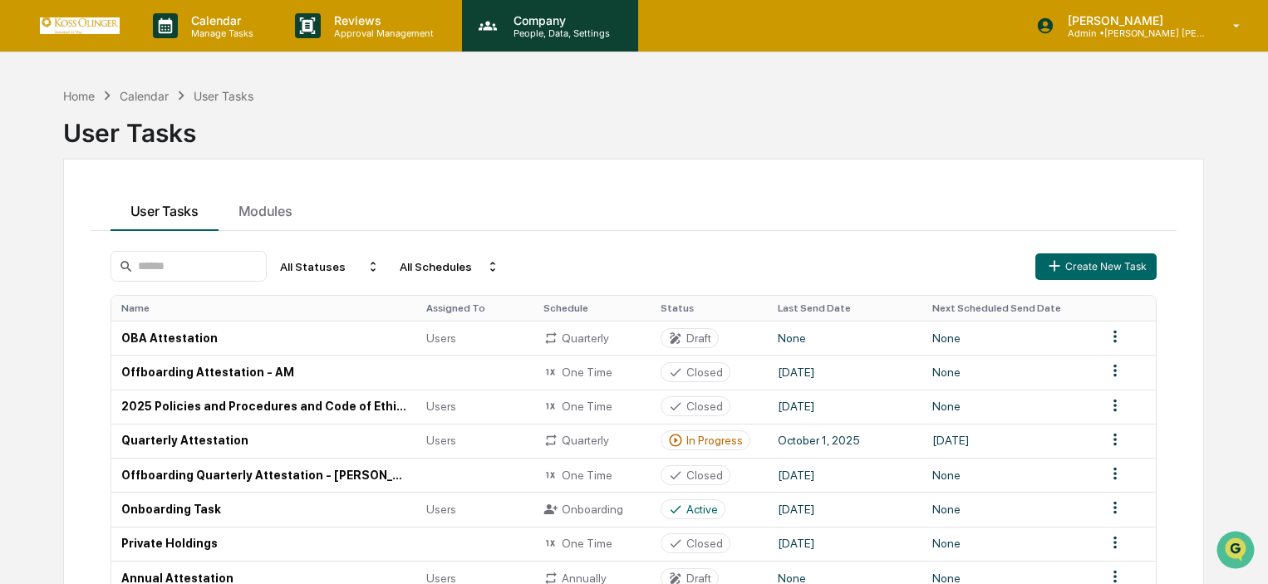
click at [557, 41] on div "Company People, Data, Settings" at bounding box center [550, 26] width 176 height 52
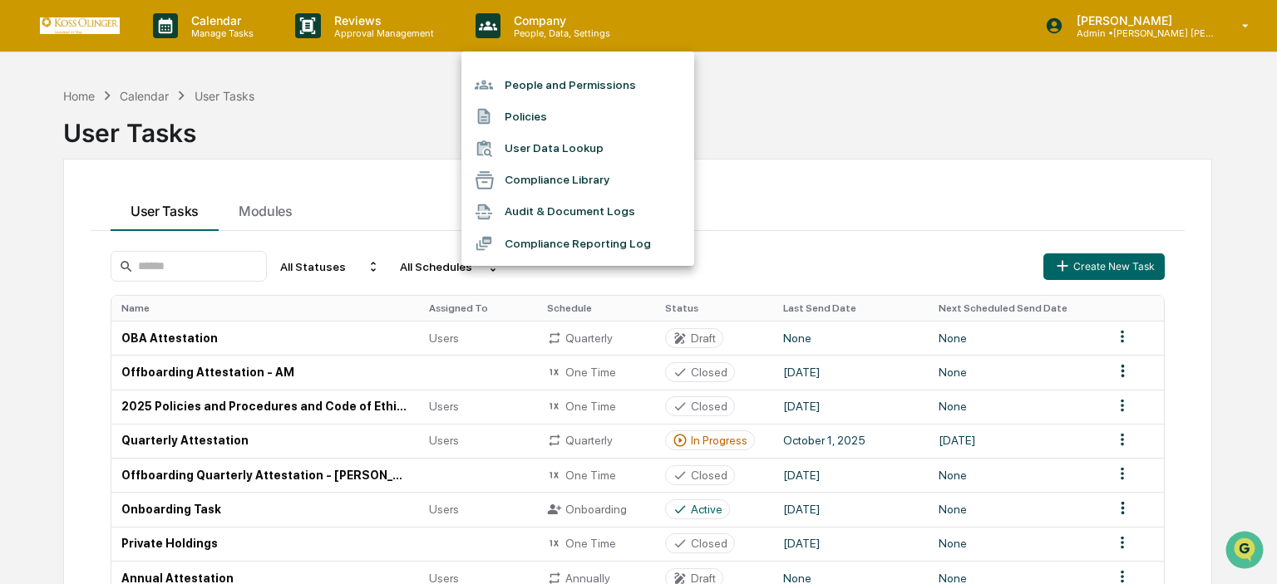
drag, startPoint x: 588, startPoint y: 177, endPoint x: 599, endPoint y: 173, distance: 11.6
click at [599, 173] on li "Compliance Library" at bounding box center [577, 181] width 233 height 32
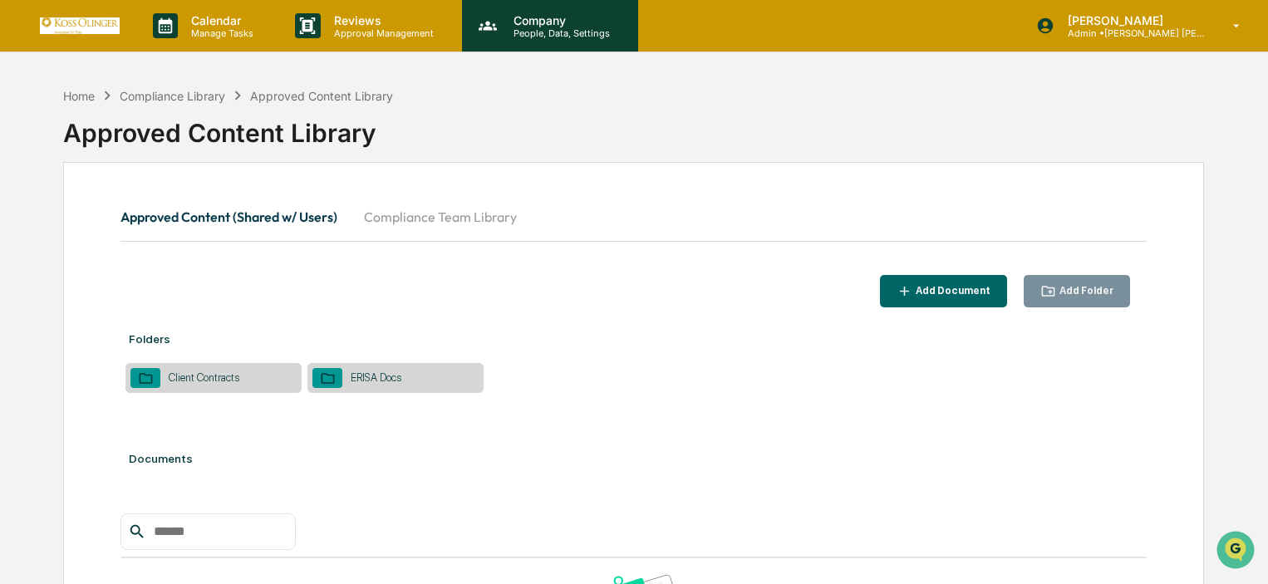
click at [509, 42] on div "Company People, Data, Settings" at bounding box center [550, 26] width 176 height 52
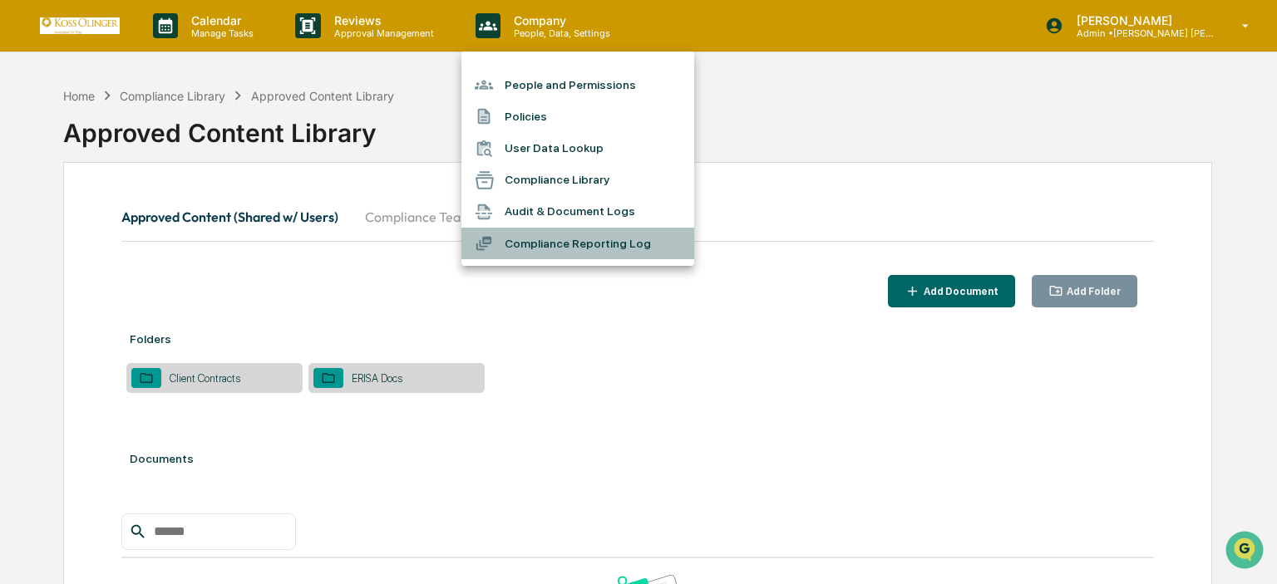
click at [550, 248] on li "Compliance Reporting Log" at bounding box center [577, 244] width 233 height 32
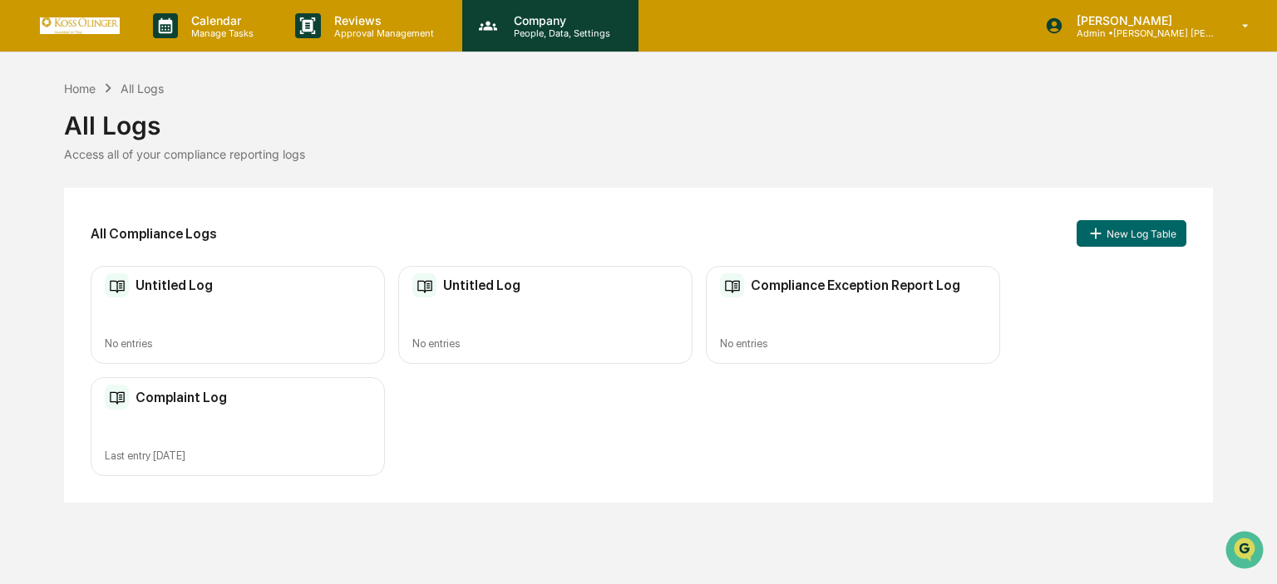
click at [557, 25] on p "Company" at bounding box center [559, 20] width 118 height 14
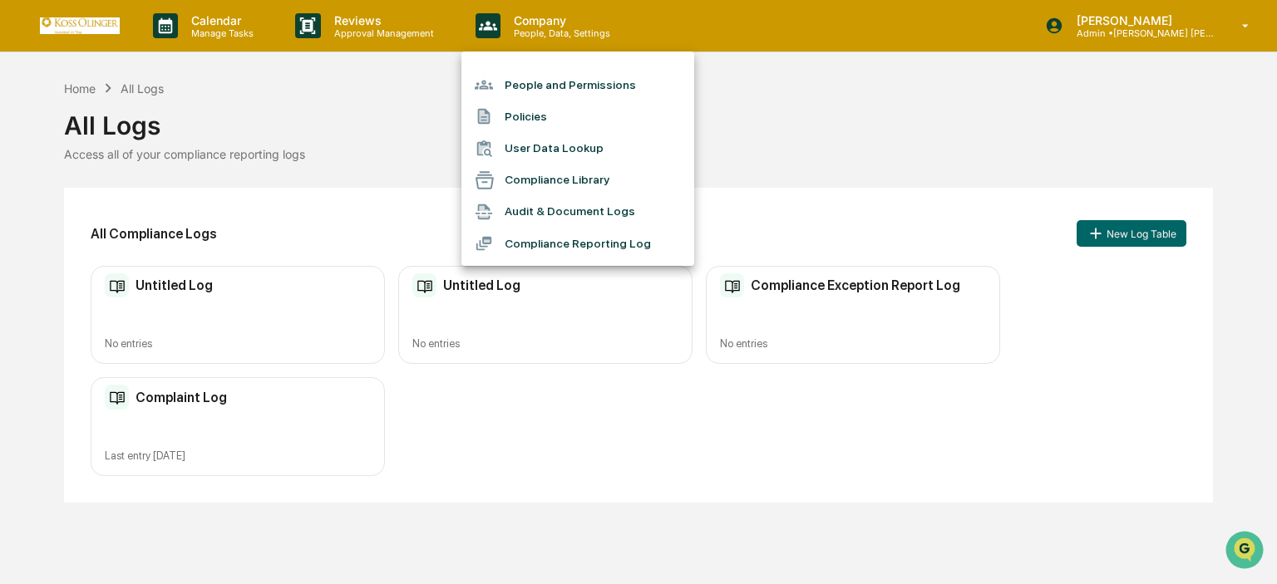
click at [582, 160] on li "User Data Lookup" at bounding box center [577, 149] width 233 height 32
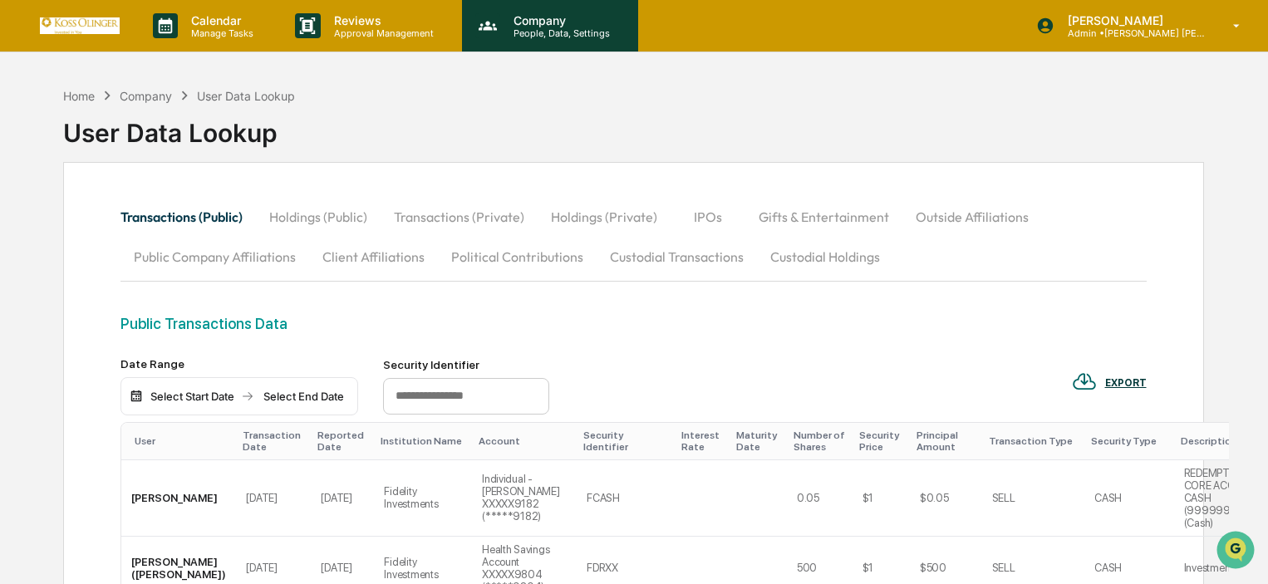
click at [557, 43] on div "Company People, Data, Settings" at bounding box center [550, 26] width 176 height 52
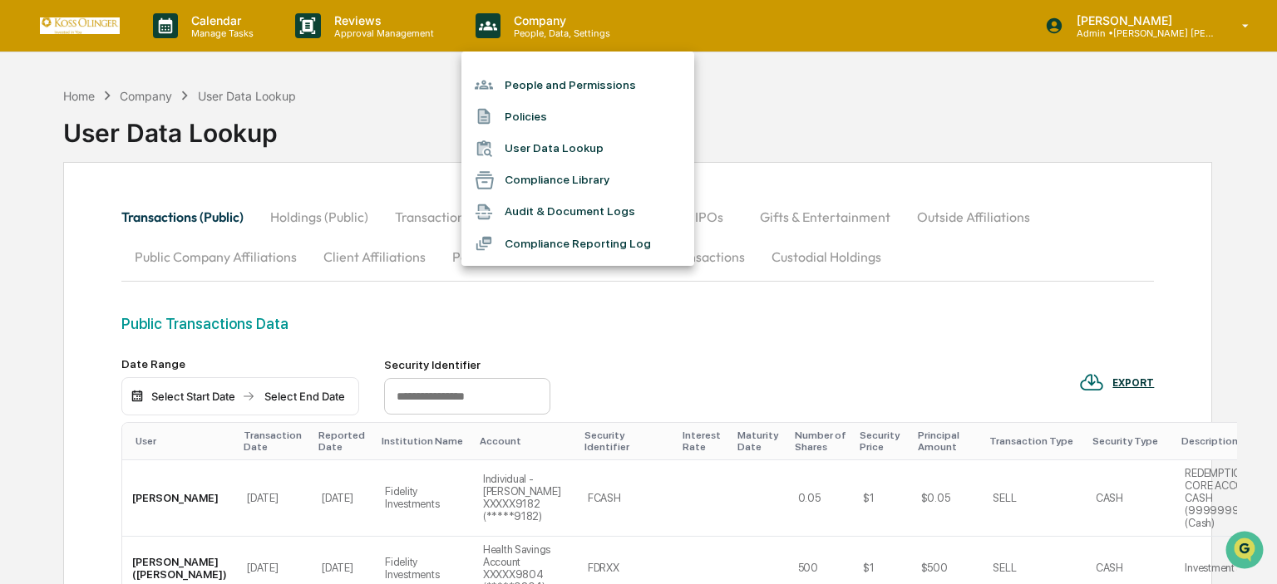
click at [580, 246] on li "Compliance Reporting Log" at bounding box center [577, 244] width 233 height 32
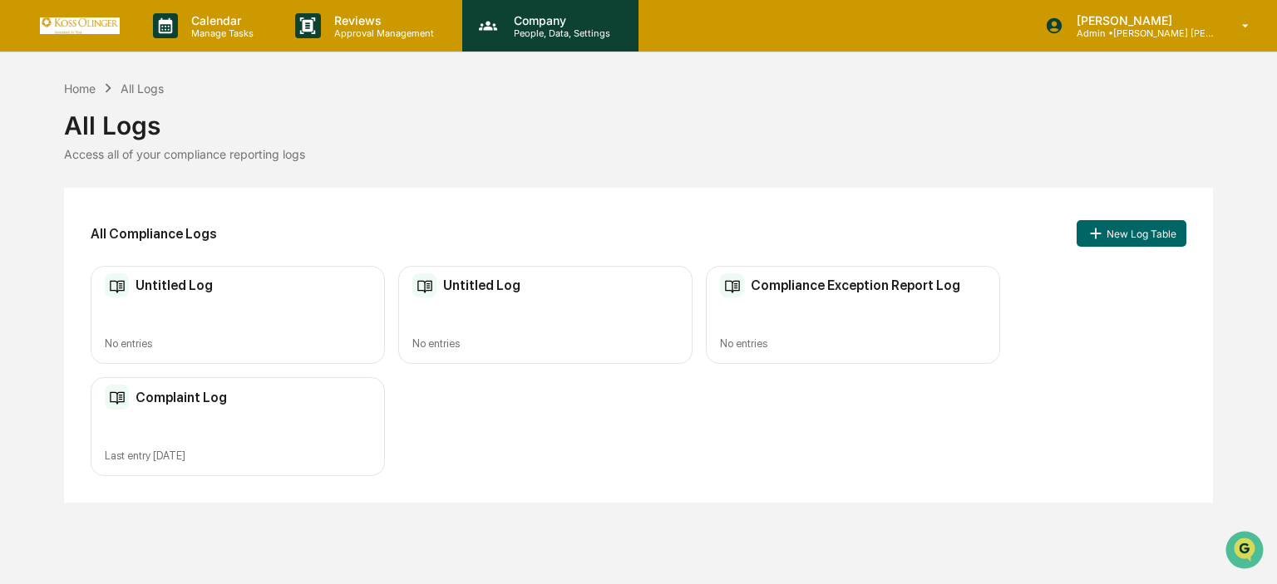
click at [572, 31] on p "People, Data, Settings" at bounding box center [559, 33] width 118 height 12
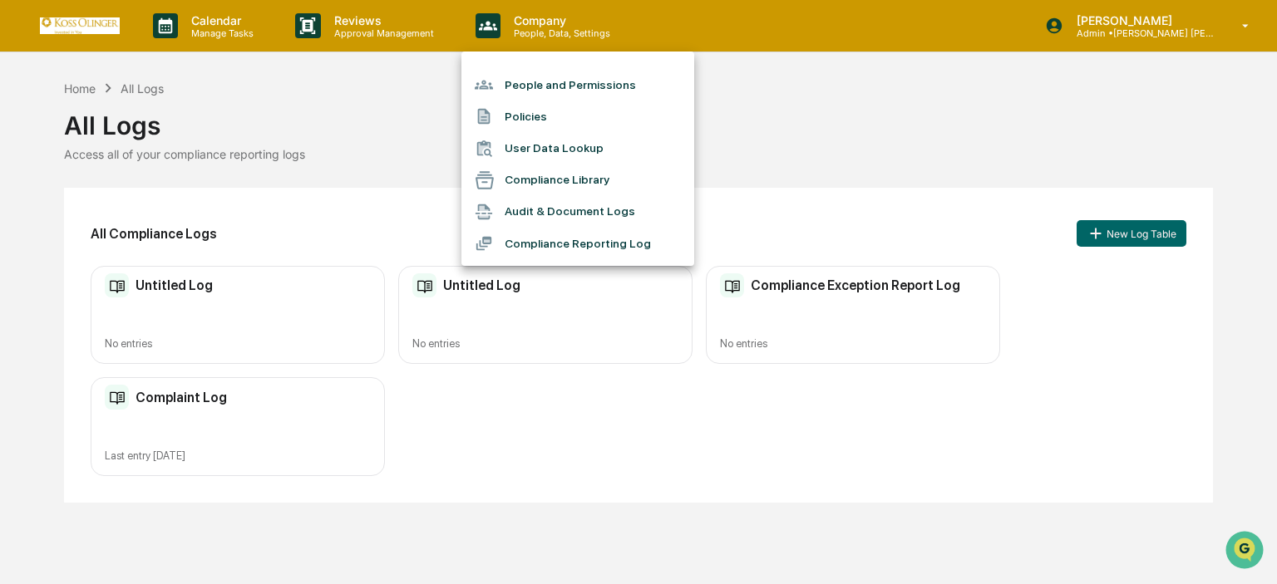
click at [406, 31] on div at bounding box center [638, 292] width 1277 height 584
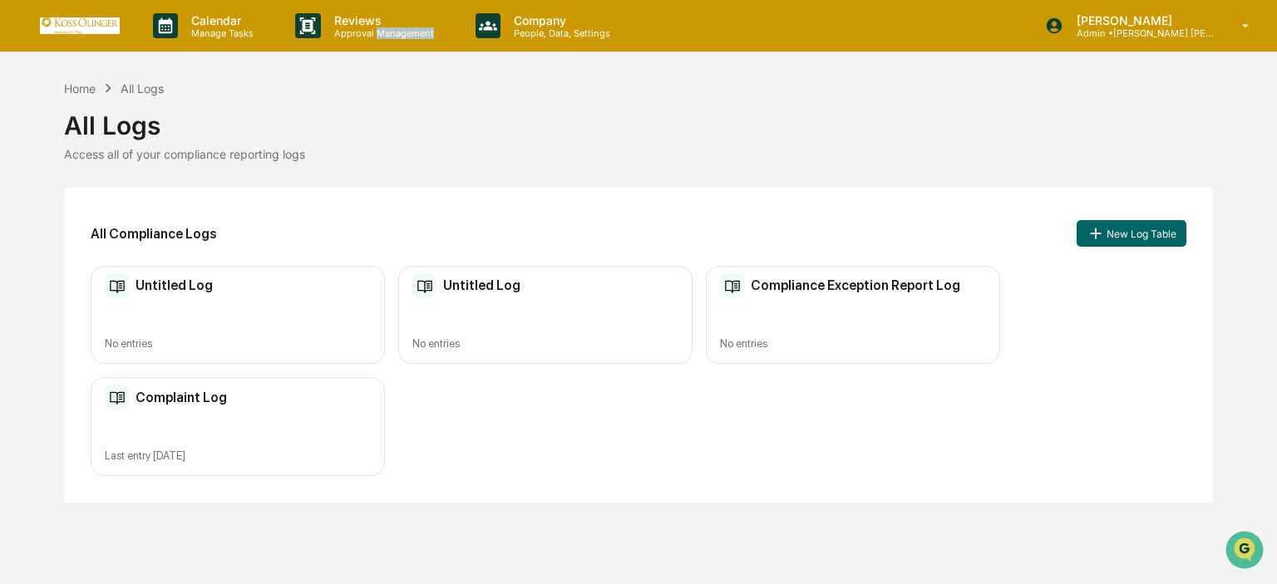
click at [406, 31] on p "Approval Management" at bounding box center [381, 33] width 121 height 12
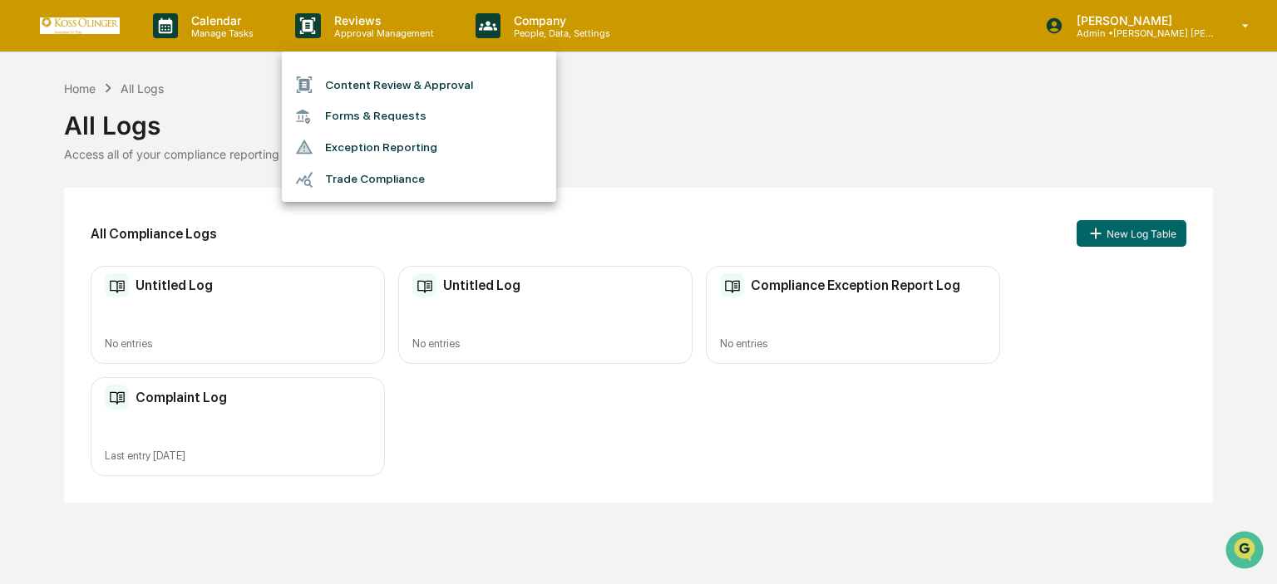
click at [489, 12] on div at bounding box center [638, 292] width 1277 height 584
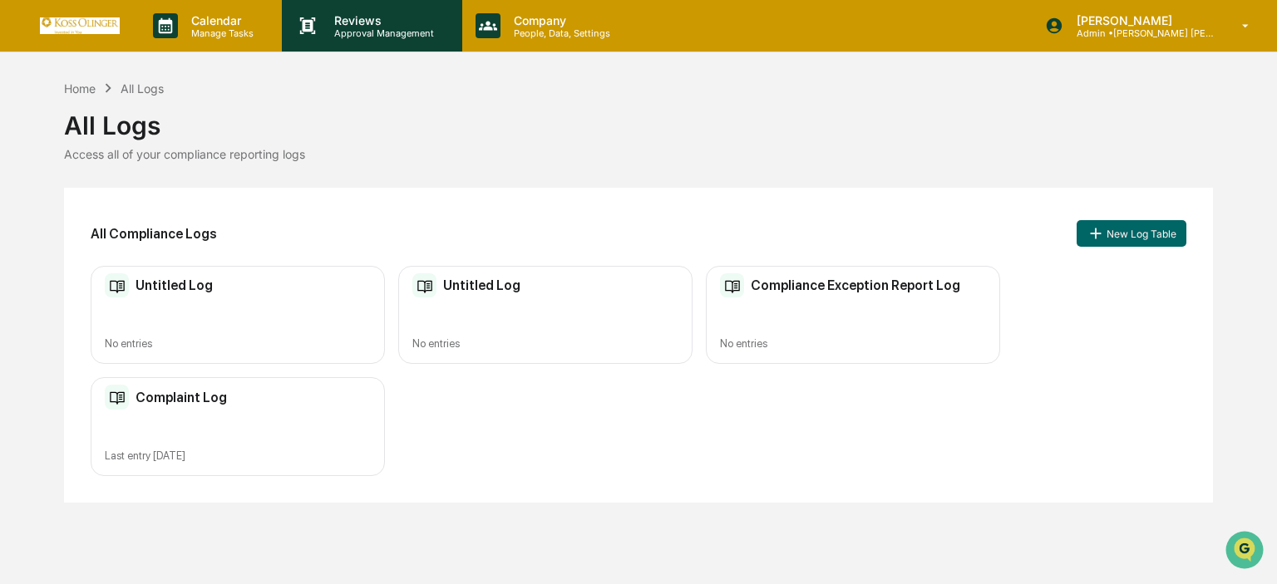
click at [386, 17] on p "Reviews" at bounding box center [381, 20] width 121 height 14
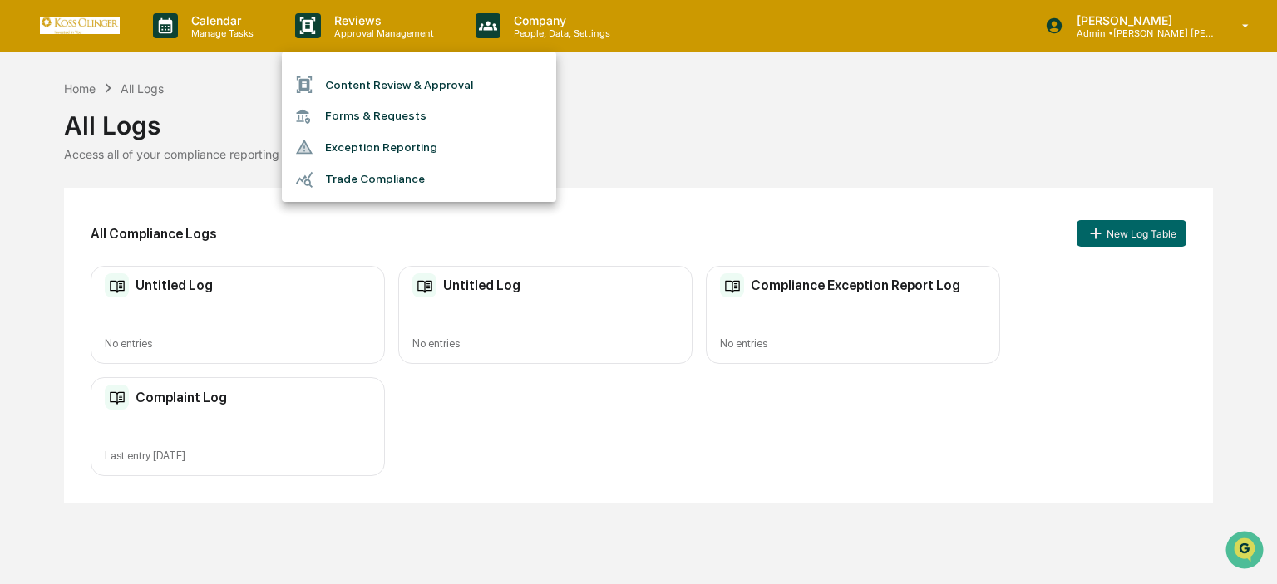
click at [500, 12] on div at bounding box center [638, 292] width 1277 height 584
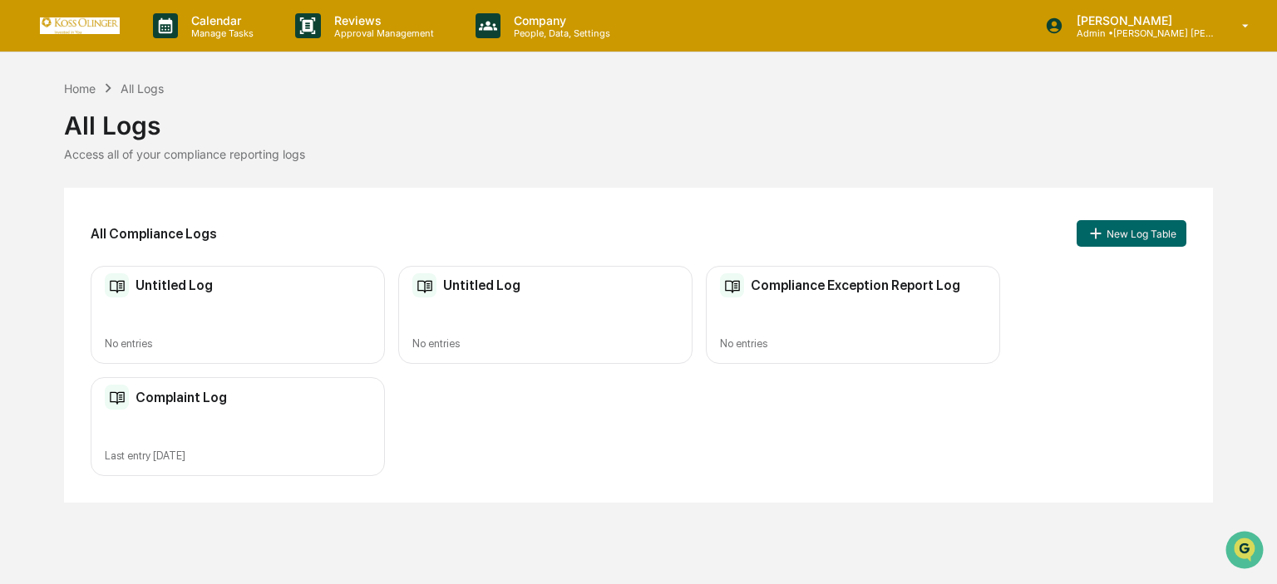
click at [500, 13] on p "Company" at bounding box center [559, 20] width 118 height 14
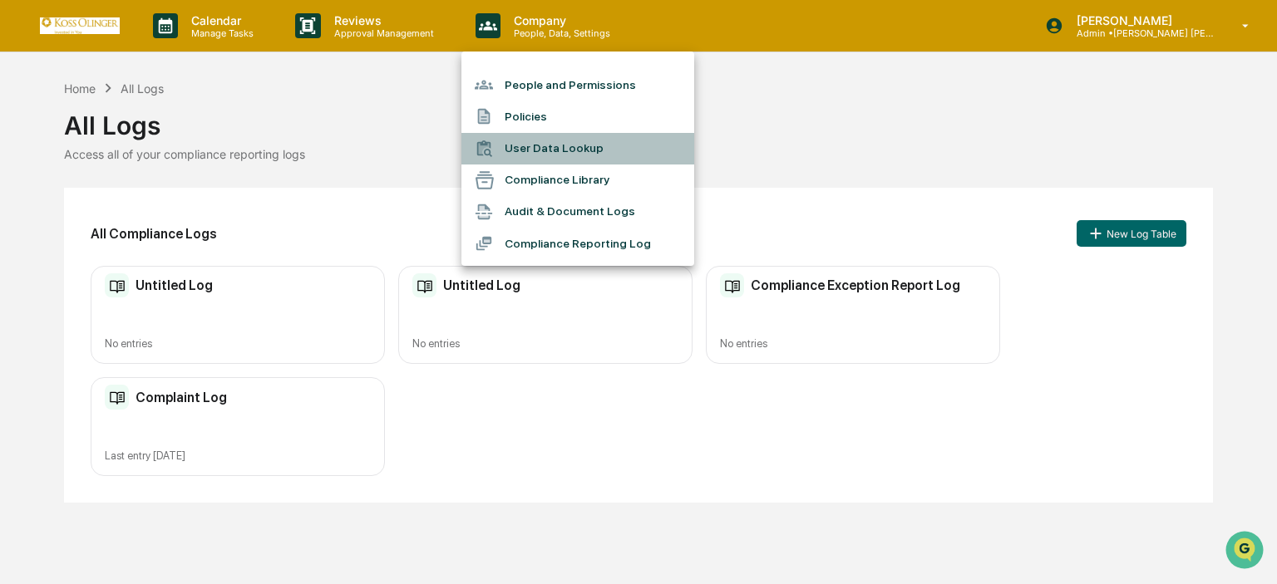
click at [555, 145] on li "User Data Lookup" at bounding box center [577, 149] width 233 height 32
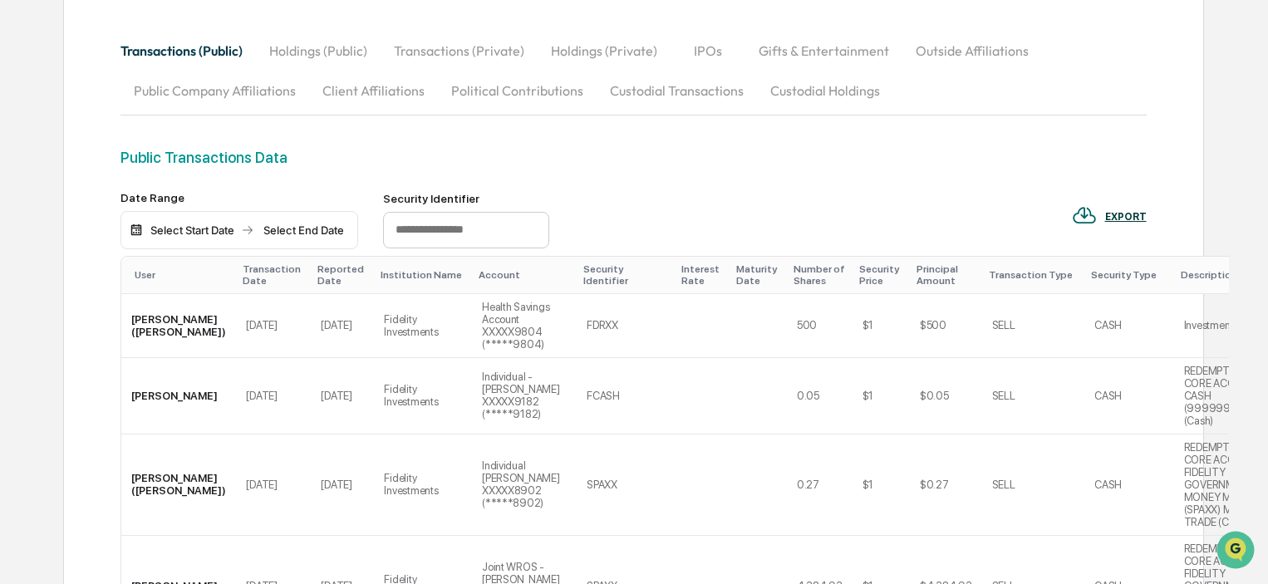
scroll to position [249, 0]
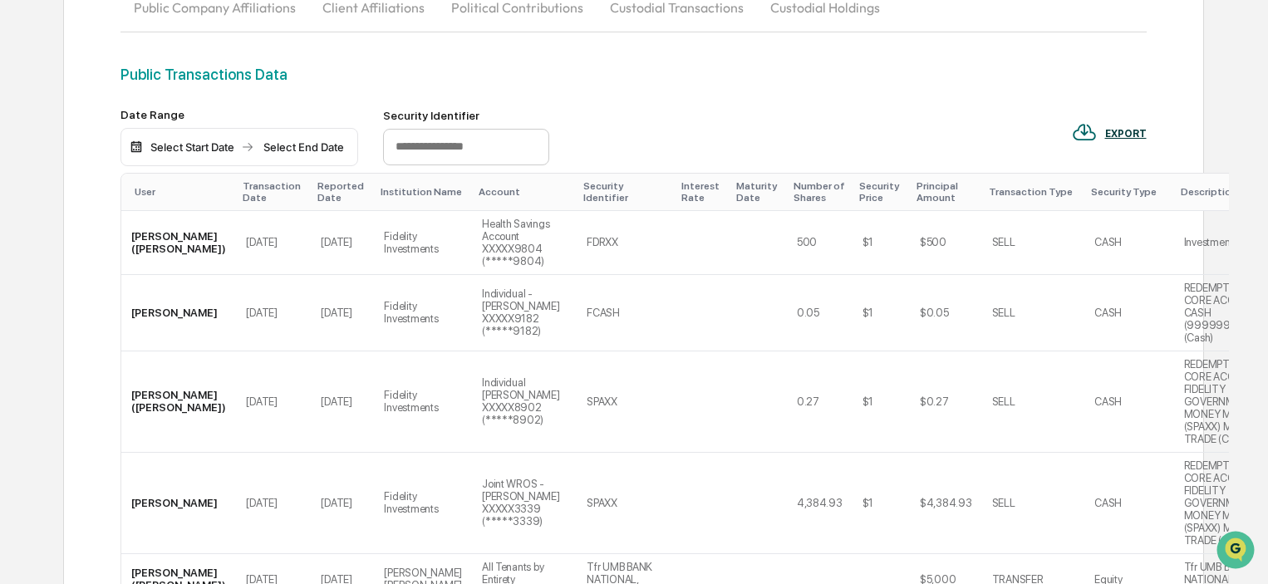
click at [406, 146] on input "text" at bounding box center [466, 147] width 166 height 37
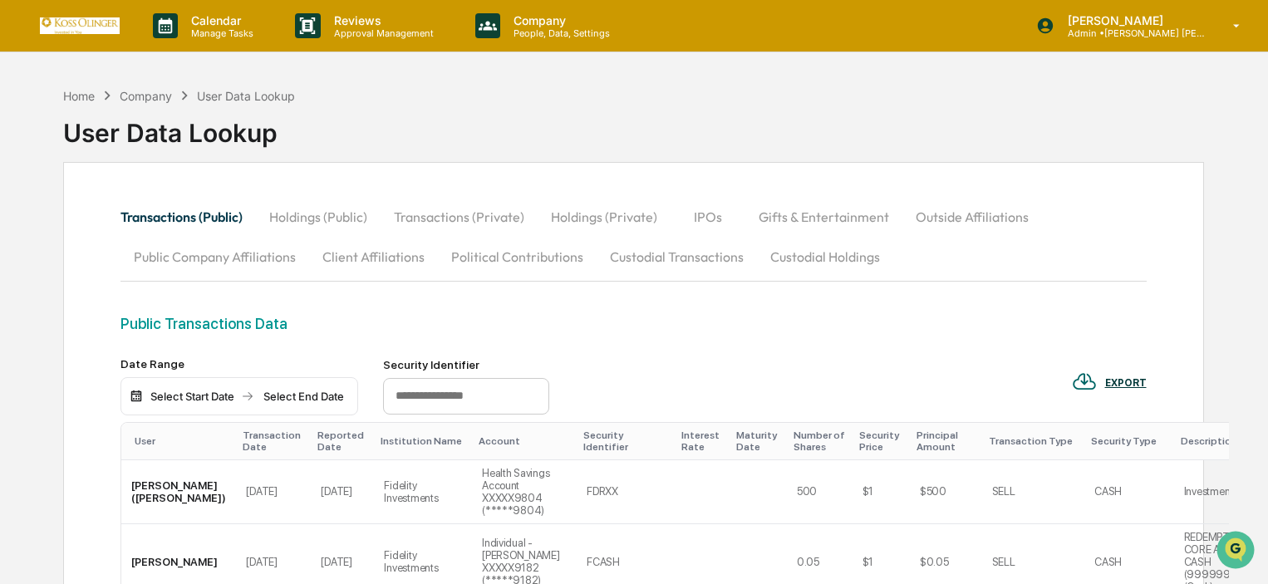
click at [675, 245] on button "Custodial Transactions" at bounding box center [677, 257] width 160 height 40
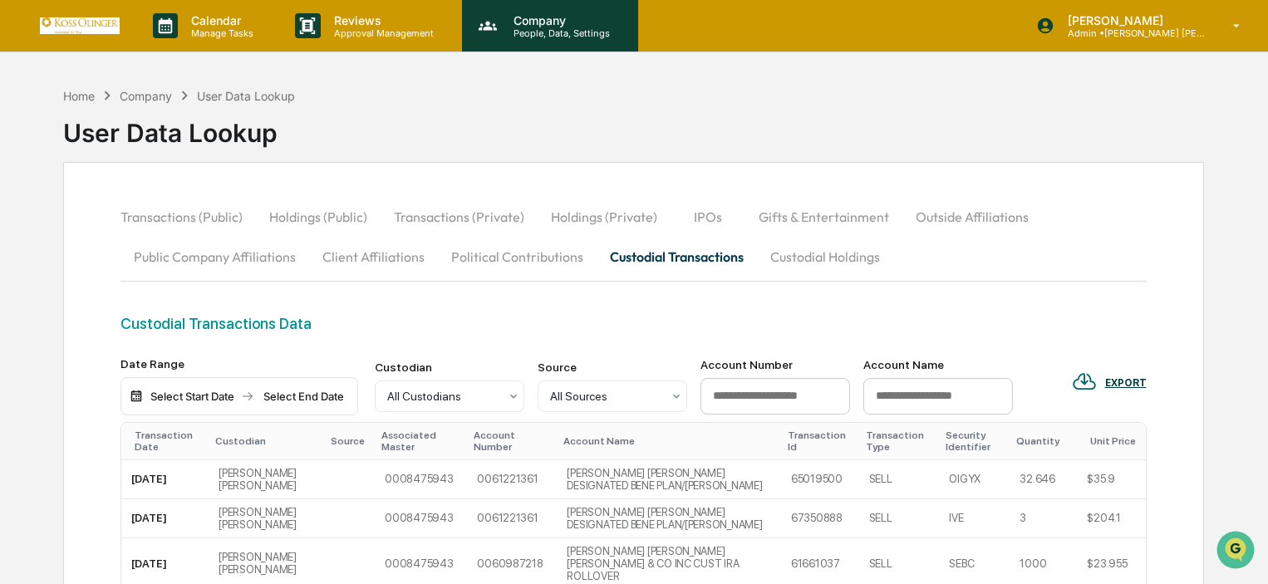
click at [527, 32] on p "People, Data, Settings" at bounding box center [559, 33] width 118 height 12
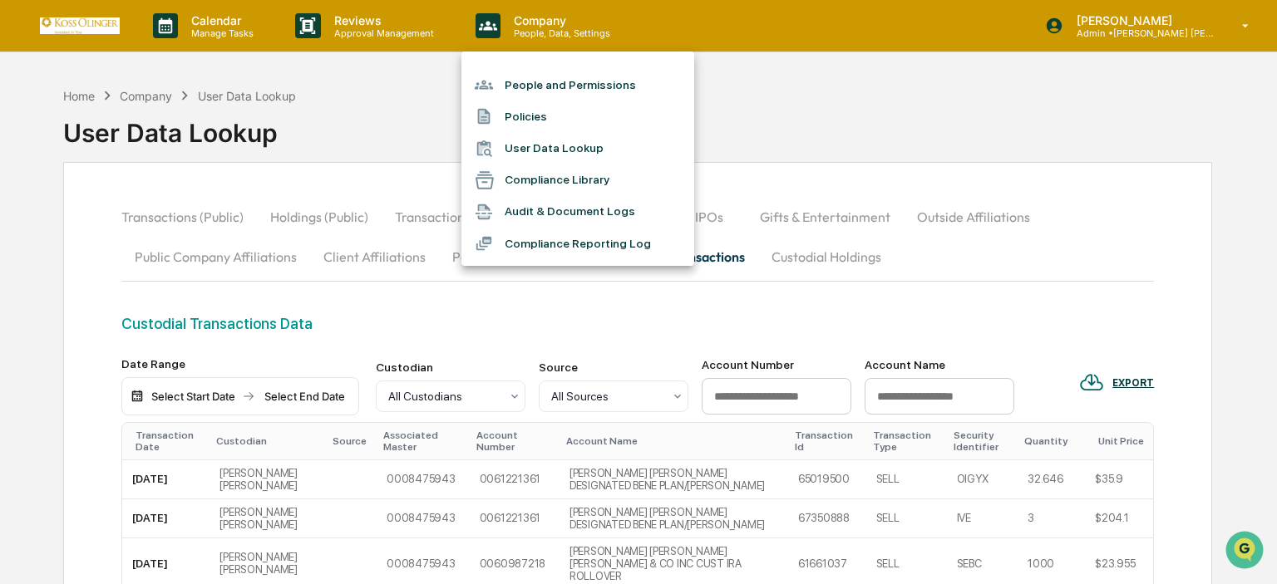
drag, startPoint x: 549, startPoint y: 138, endPoint x: 559, endPoint y: 203, distance: 65.6
click at [559, 203] on ul "People and Permissions Policies User Data Lookup Compliance Library Audit & Doc…" at bounding box center [577, 159] width 233 height 214
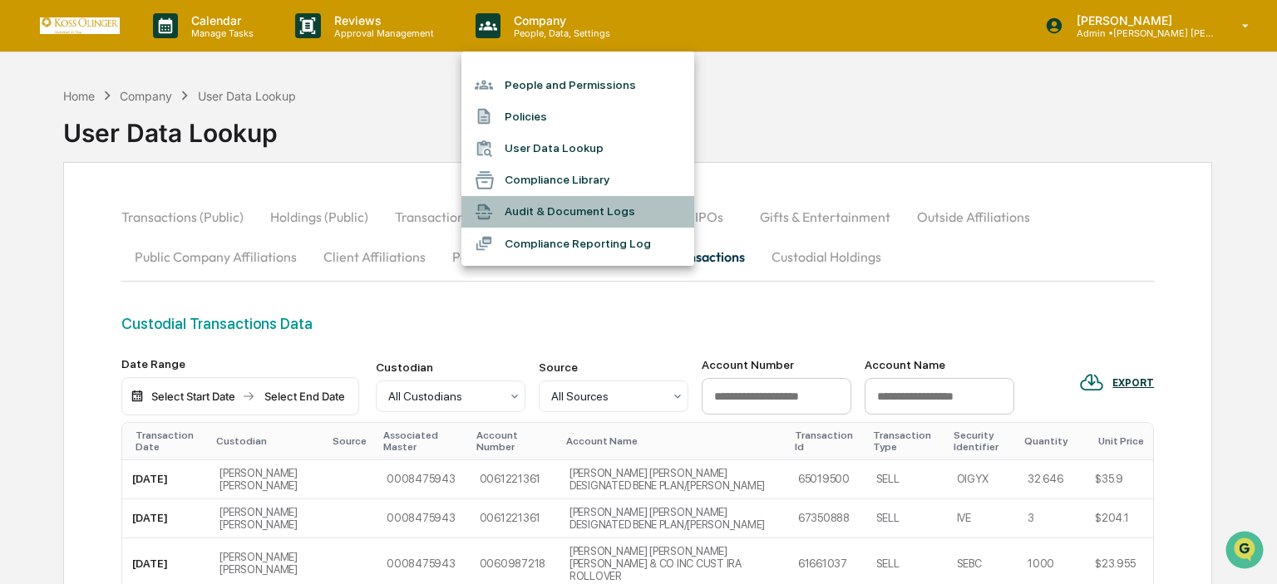
click at [559, 203] on li "Audit & Document Logs" at bounding box center [577, 212] width 233 height 32
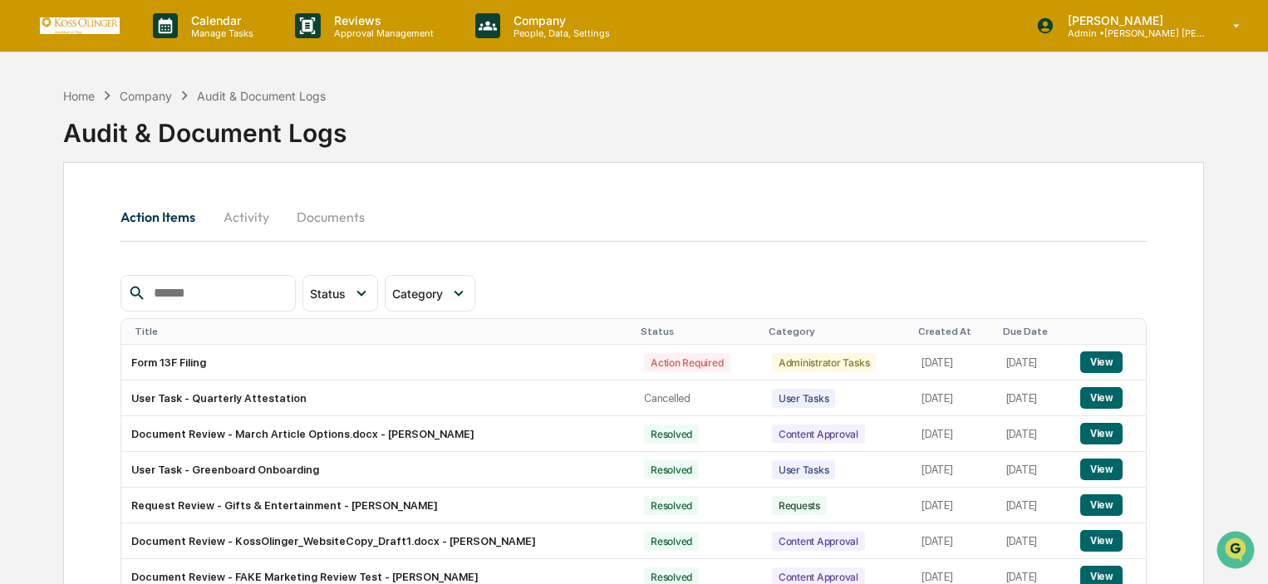
click at [327, 225] on button "Documents" at bounding box center [330, 217] width 95 height 40
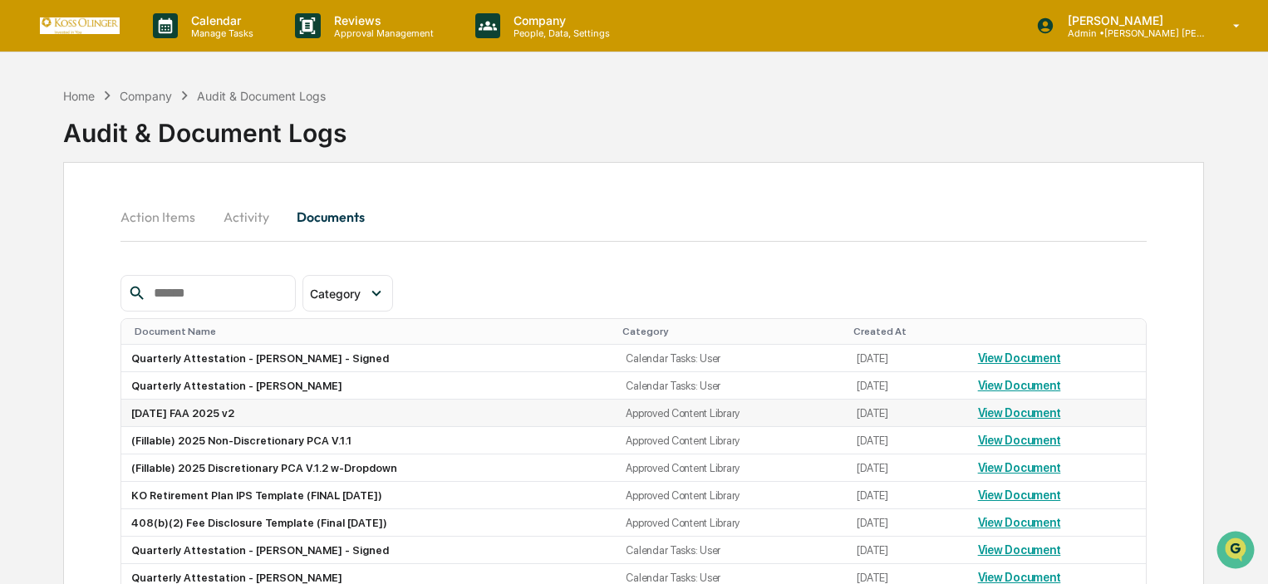
scroll to position [126, 0]
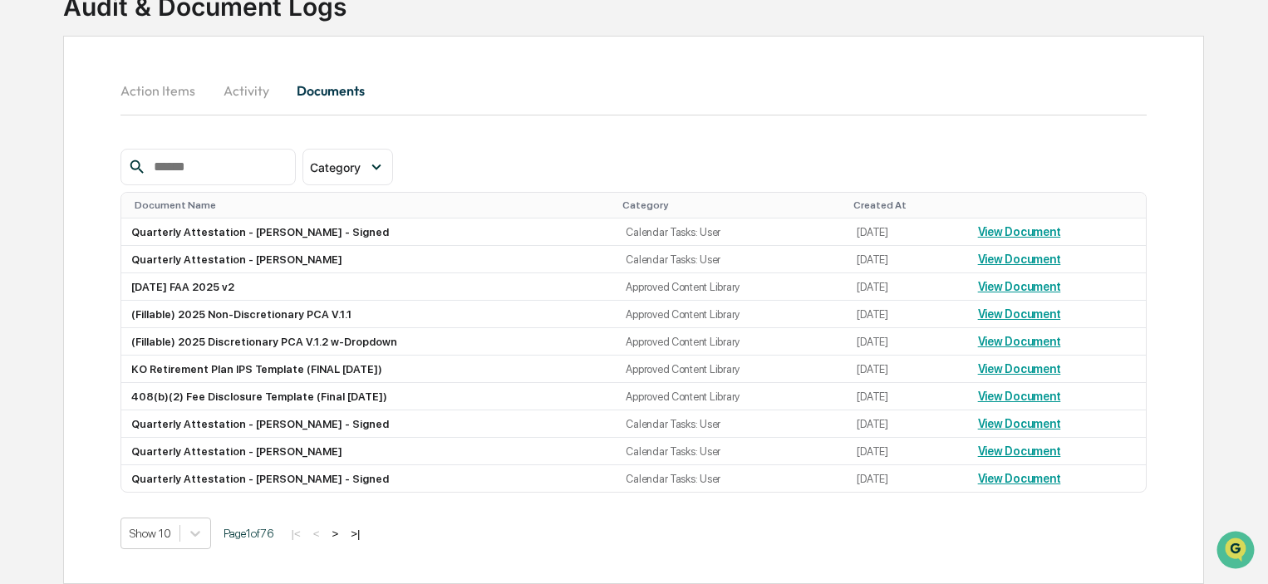
click at [201, 160] on input "text" at bounding box center [217, 167] width 141 height 22
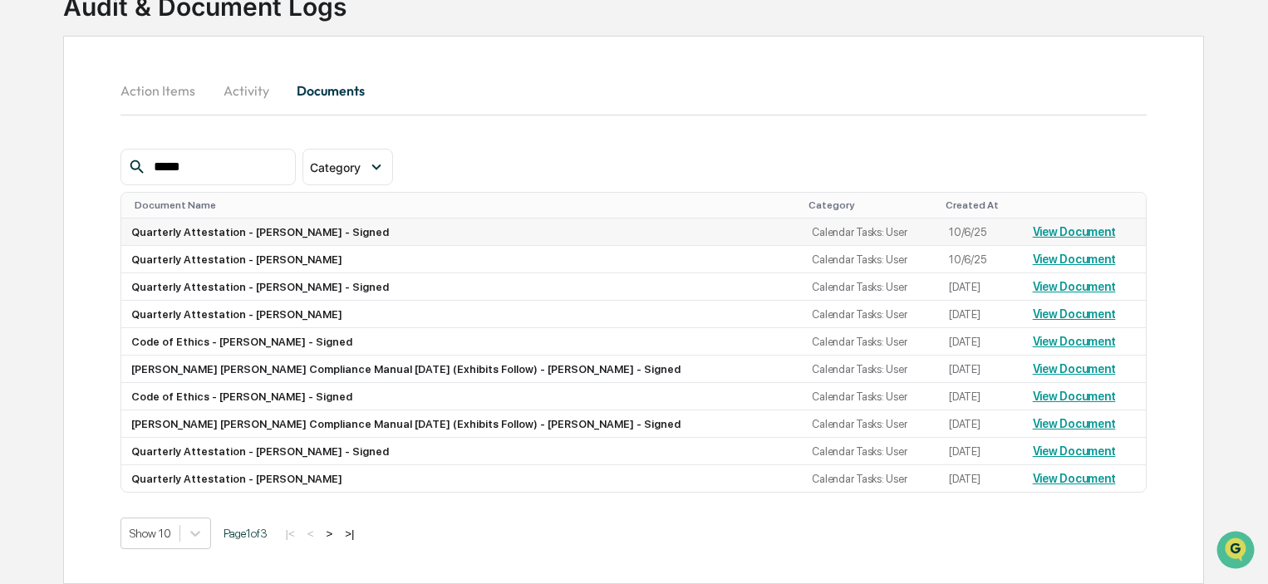
type input "*****"
click at [1077, 228] on link "View Document" at bounding box center [1074, 231] width 83 height 13
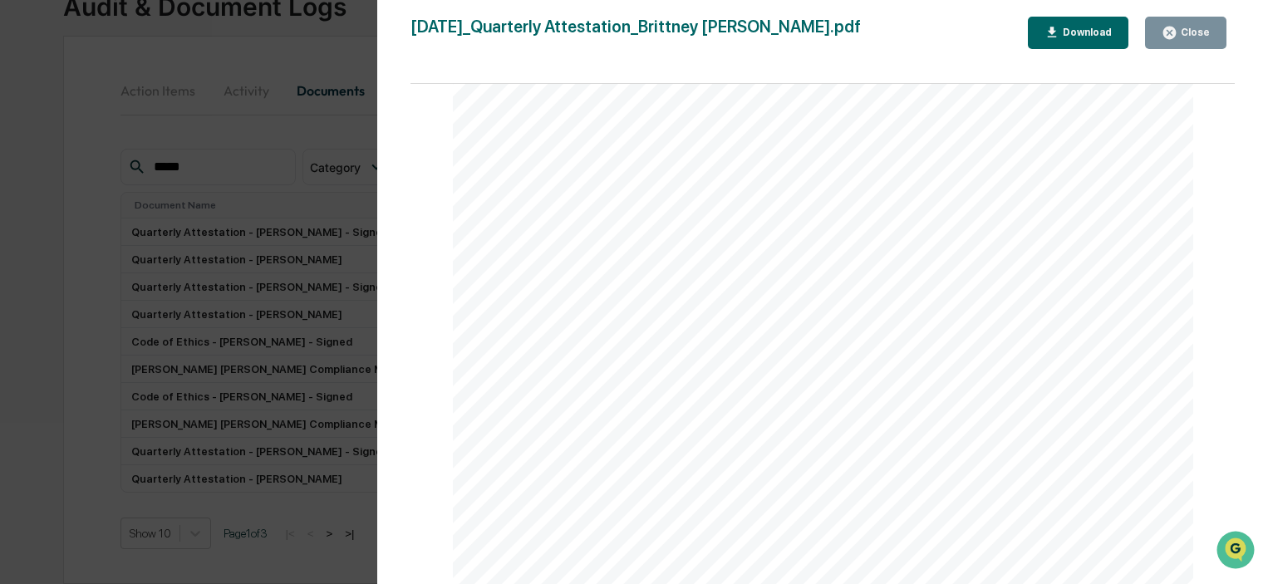
scroll to position [4571, 0]
click at [1167, 32] on icon "button" at bounding box center [1170, 33] width 12 height 12
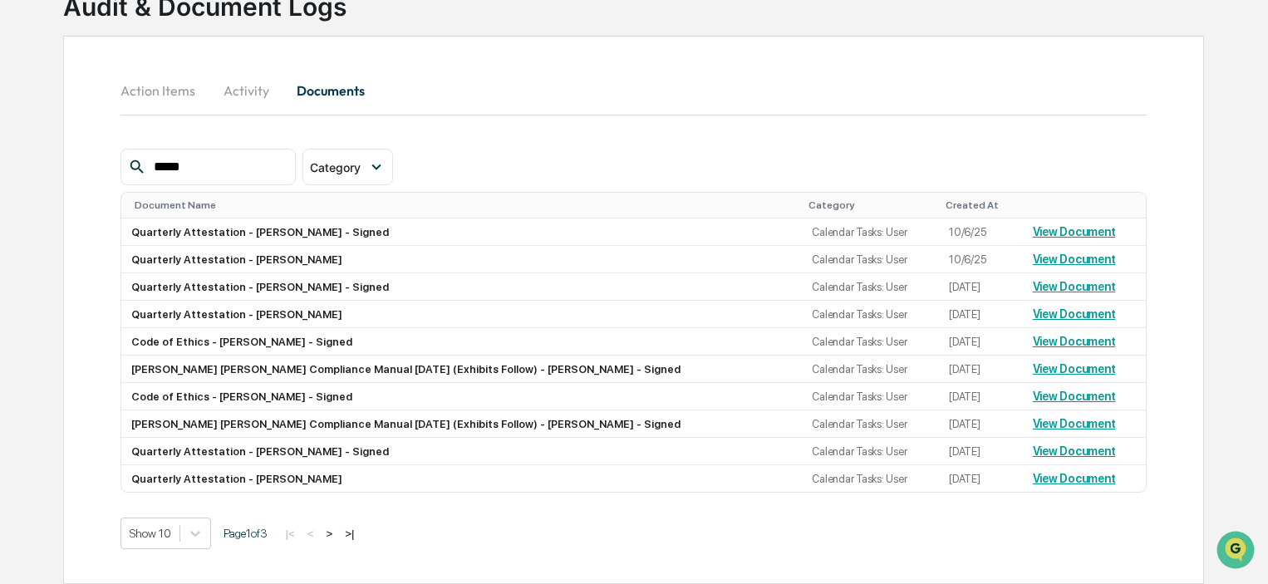
scroll to position [0, 0]
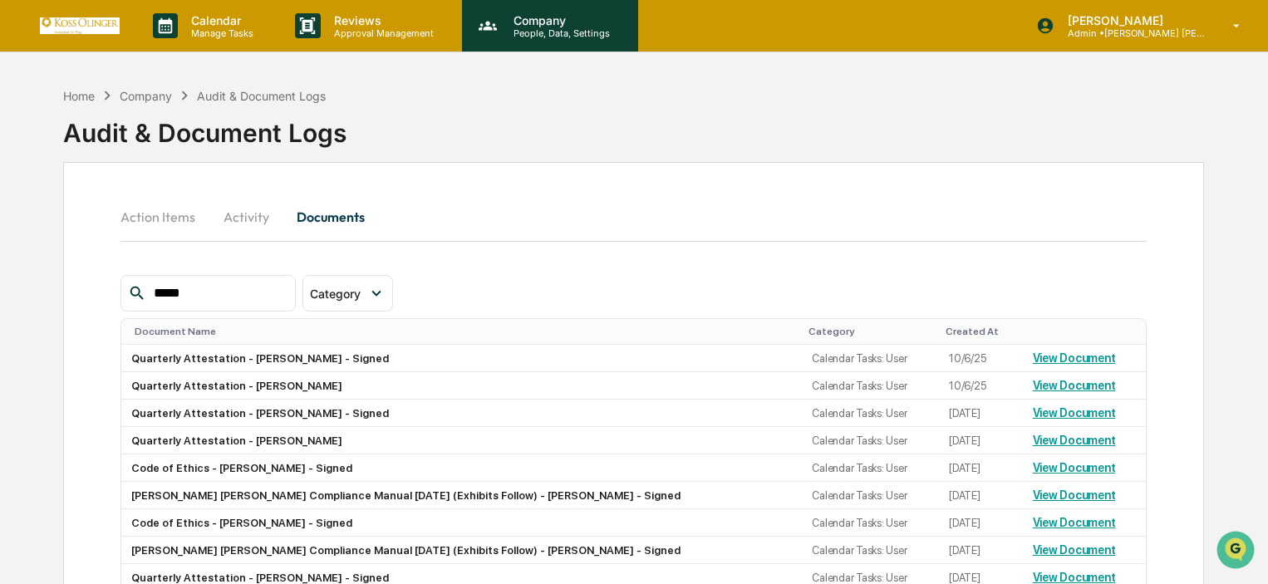
click at [493, 49] on div "Company People, Data, Settings" at bounding box center [550, 26] width 176 height 52
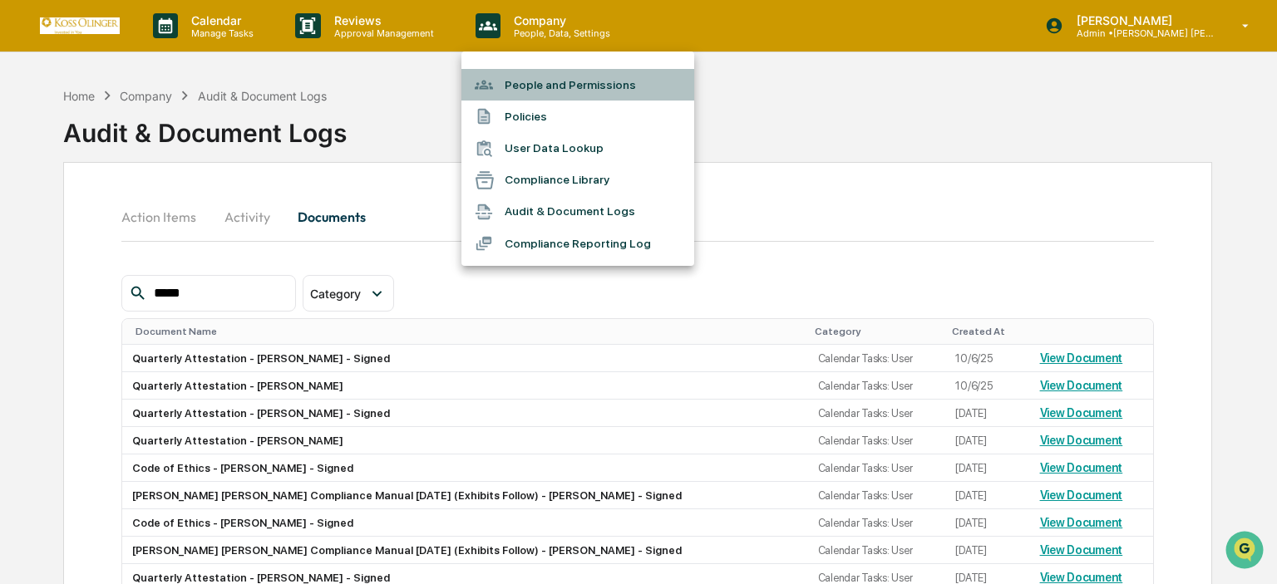
click at [511, 82] on li "People and Permissions" at bounding box center [577, 85] width 233 height 32
